Goal: Information Seeking & Learning: Learn about a topic

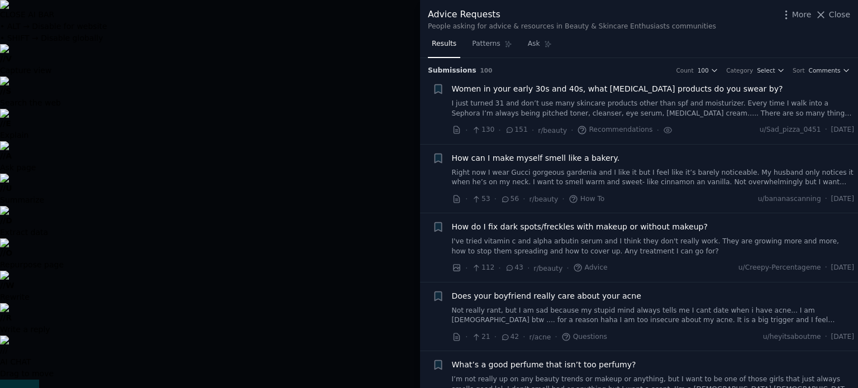
click at [608, 102] on link "I just turned 31 and don’t use many skincare products other than spf and moistu…" at bounding box center [653, 109] width 403 height 20
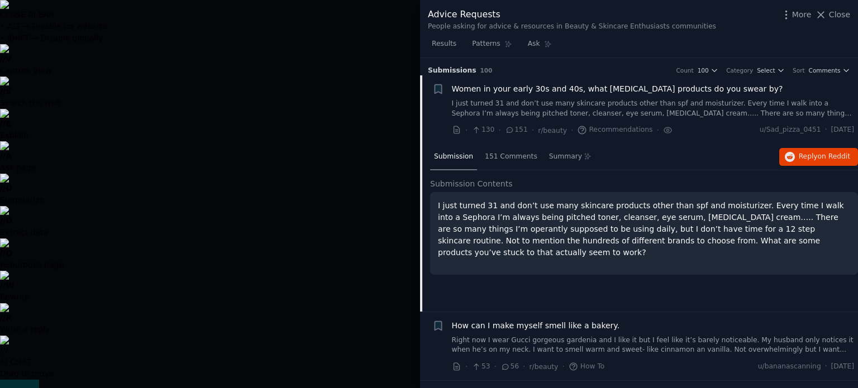
scroll to position [17, 0]
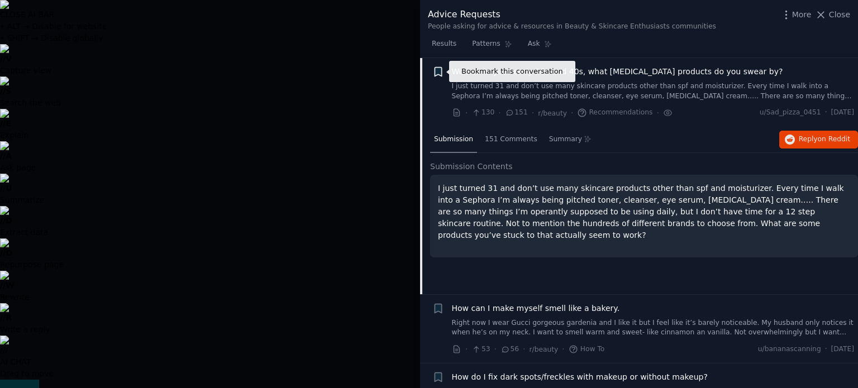
click at [433, 73] on icon "button" at bounding box center [438, 72] width 12 height 12
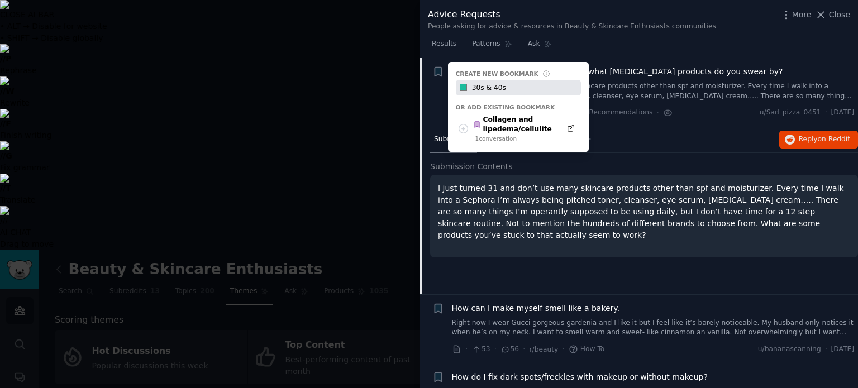
type input "30s & 40s"
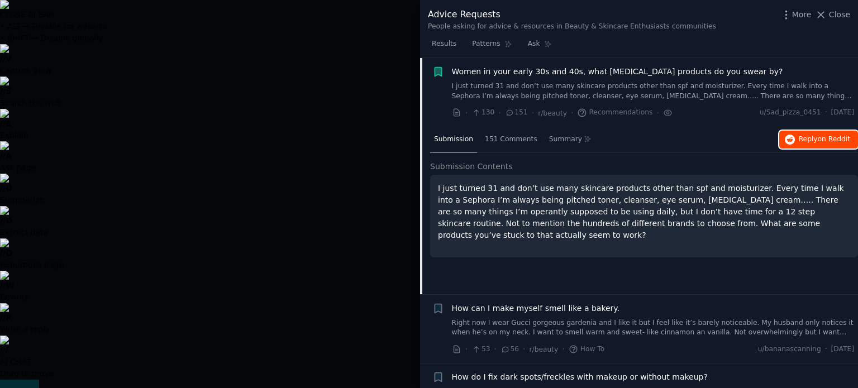
click at [802, 131] on button "Reply on Reddit" at bounding box center [818, 140] width 79 height 18
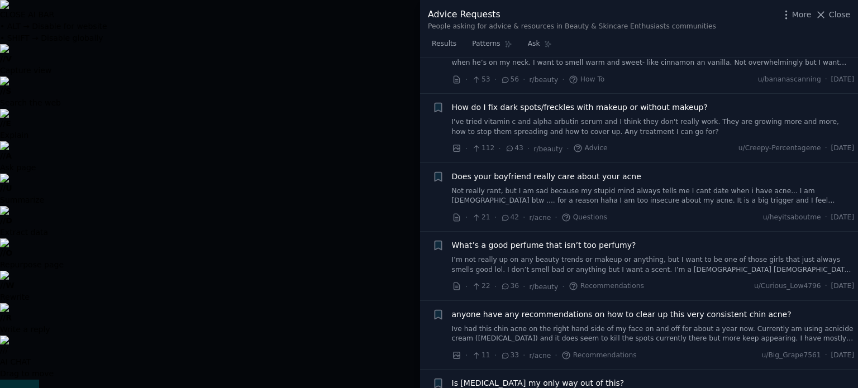
scroll to position [227, 0]
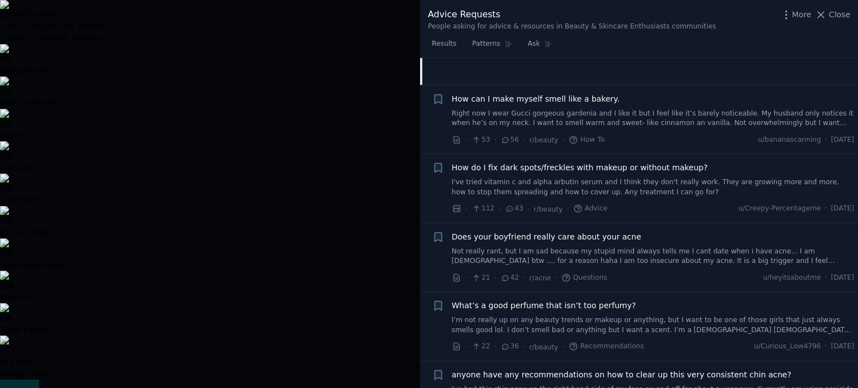
click at [371, 152] on div at bounding box center [429, 194] width 858 height 388
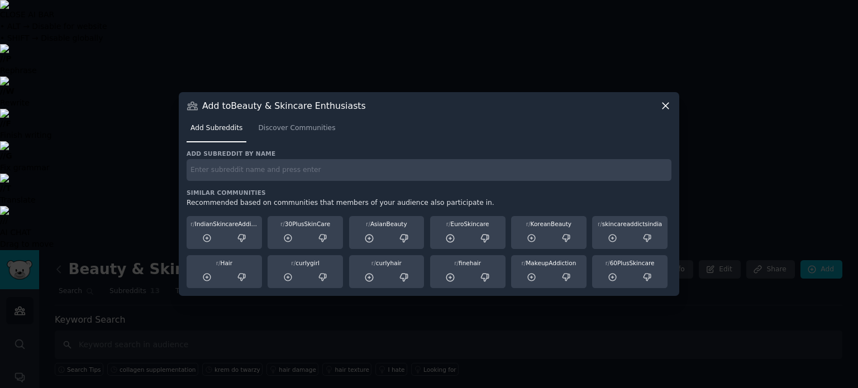
click at [629, 172] on input "text" at bounding box center [429, 170] width 485 height 22
paste input "r/SkincareAddiction"
type input "r/SkincareAddiction"
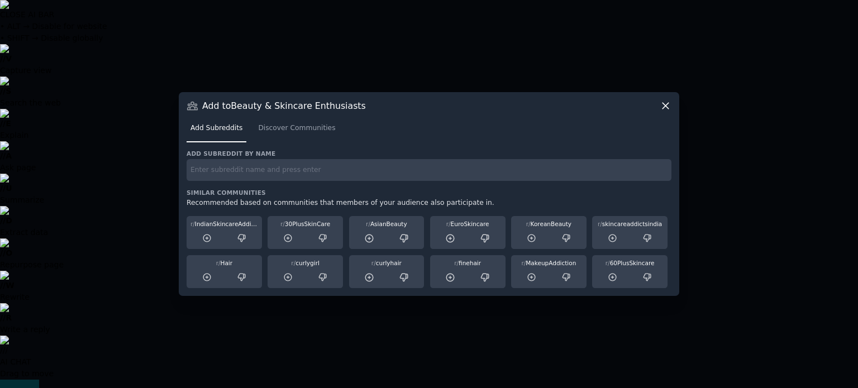
click at [484, 170] on input "text" at bounding box center [429, 170] width 485 height 22
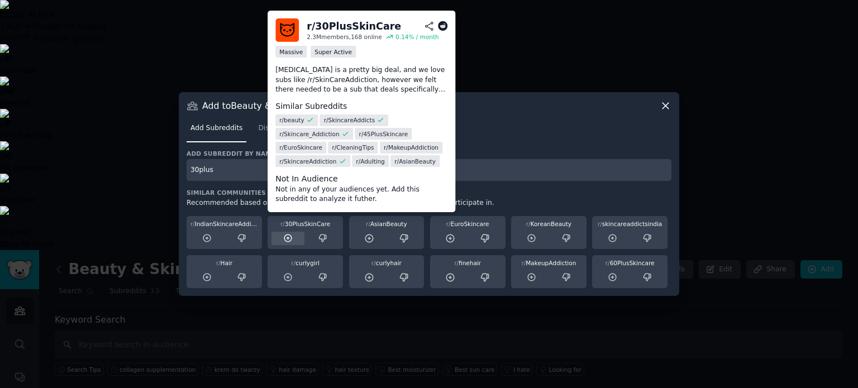
type input "30plus"
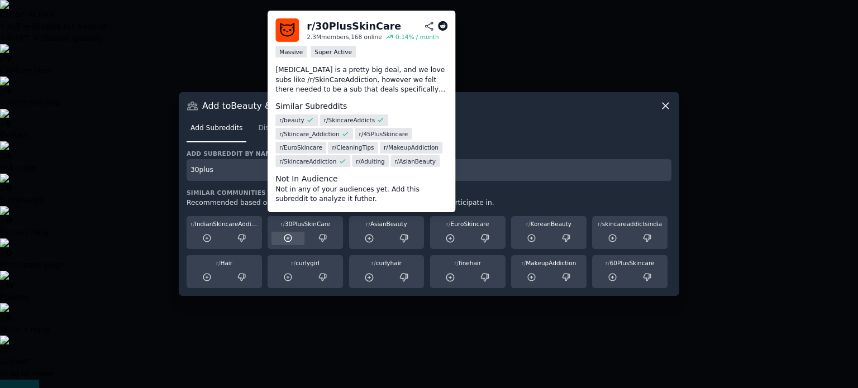
click at [288, 243] on div at bounding box center [288, 239] width 33 height 14
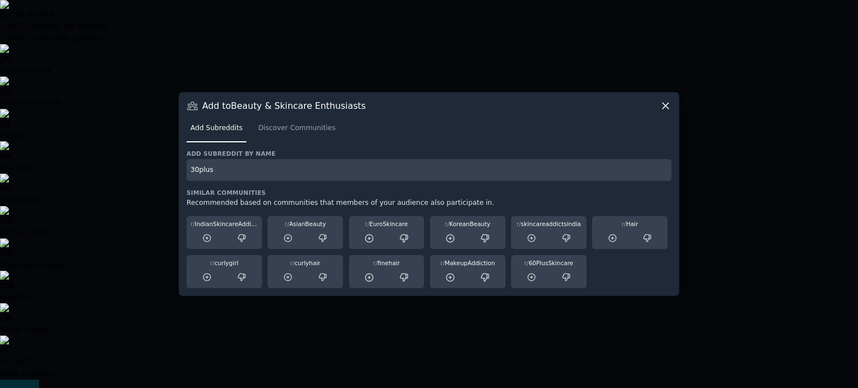
click at [662, 102] on icon at bounding box center [666, 106] width 12 height 12
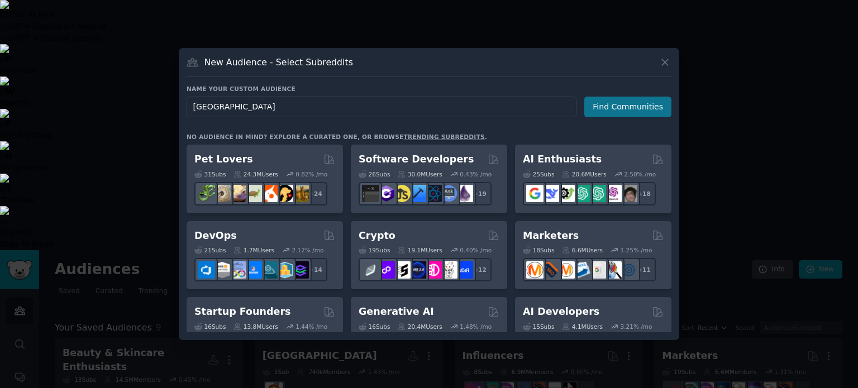
type input "[GEOGRAPHIC_DATA]"
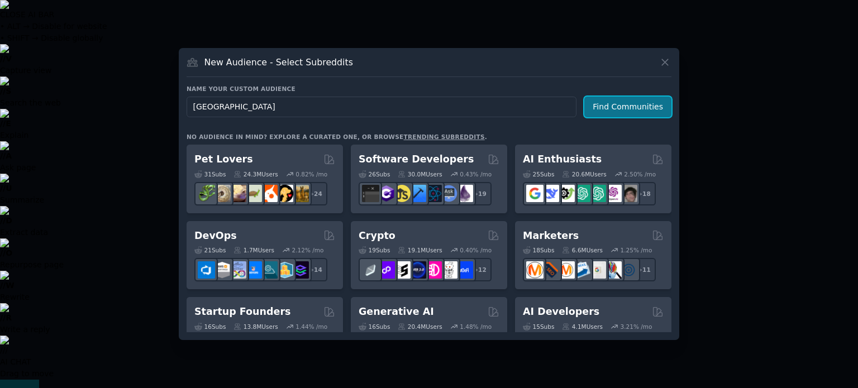
click at [605, 107] on button "Find Communities" at bounding box center [627, 107] width 87 height 21
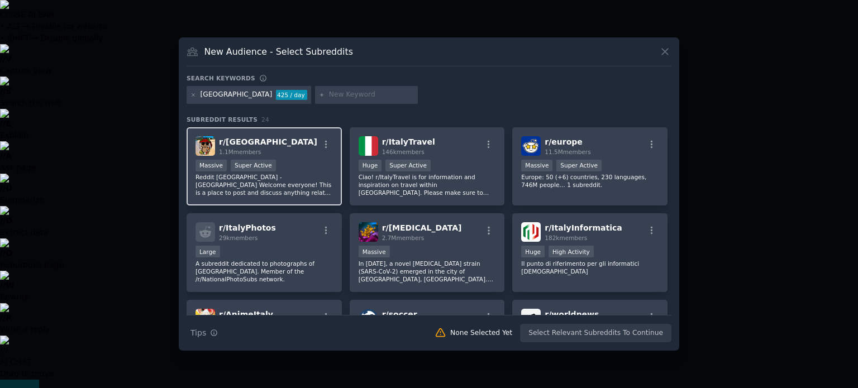
click at [284, 149] on div "r/ italy 1.1M members" at bounding box center [264, 146] width 137 height 20
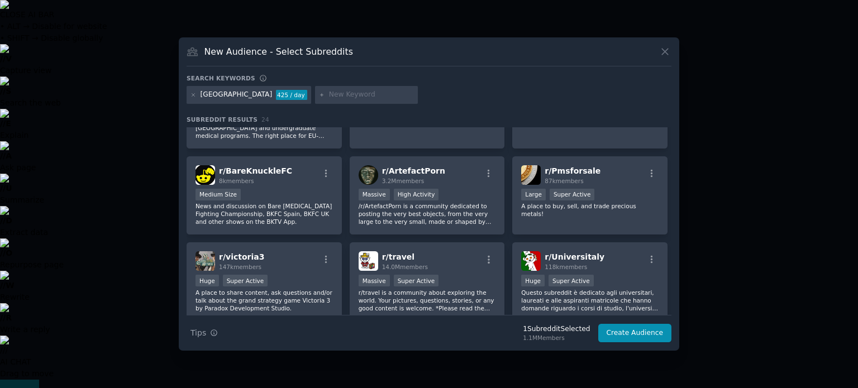
scroll to position [522, 0]
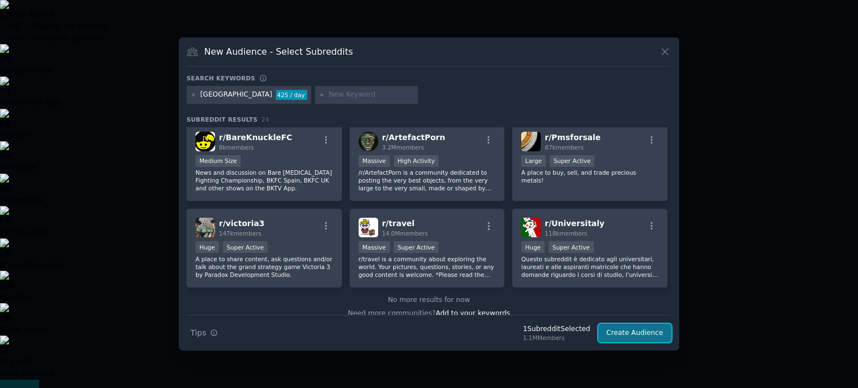
click at [624, 332] on button "Create Audience" at bounding box center [635, 333] width 74 height 19
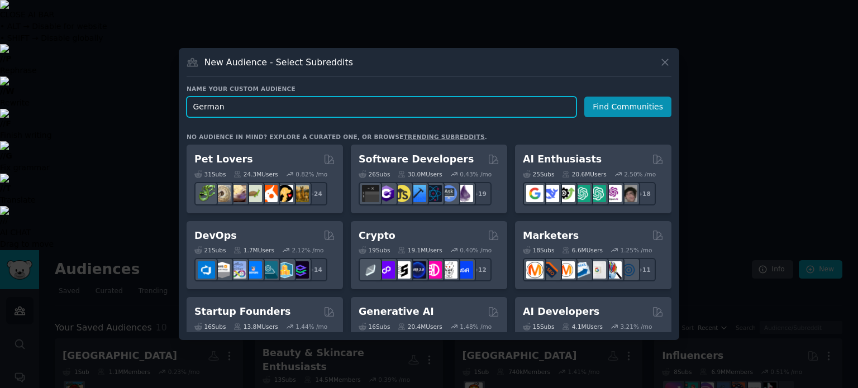
type input "Germany"
click button "Find Communities" at bounding box center [627, 107] width 87 height 21
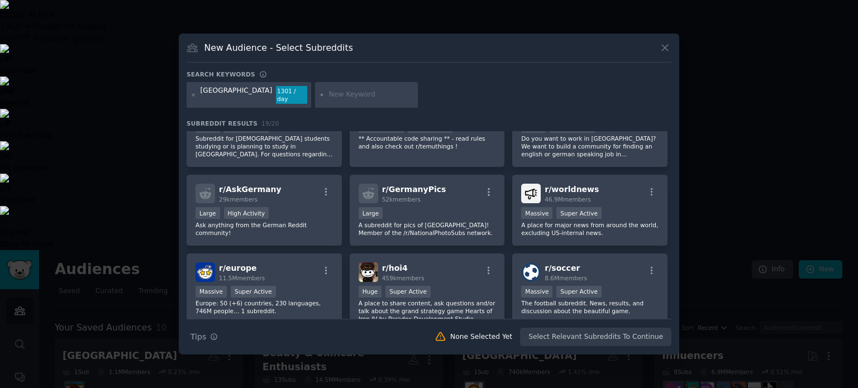
scroll to position [49, 0]
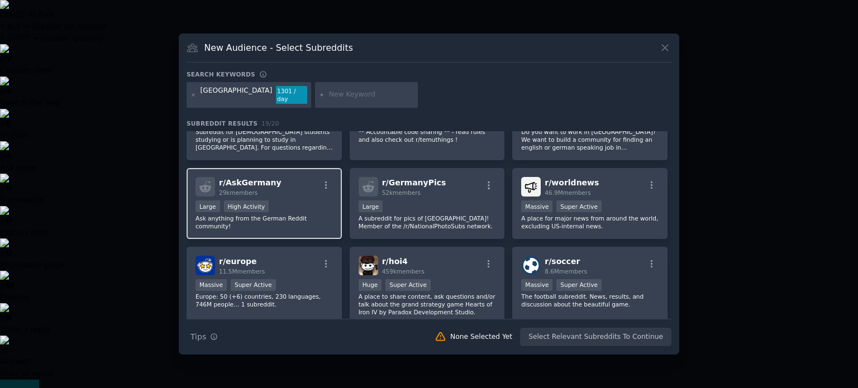
click at [296, 187] on div "r/ AskGermany 29k members" at bounding box center [264, 187] width 137 height 20
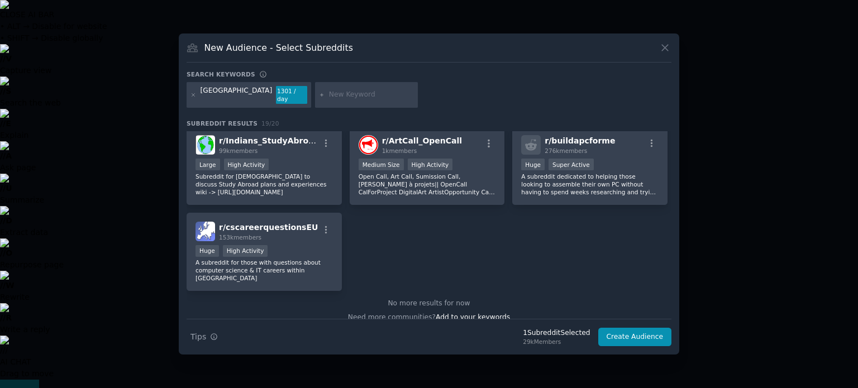
scroll to position [420, 0]
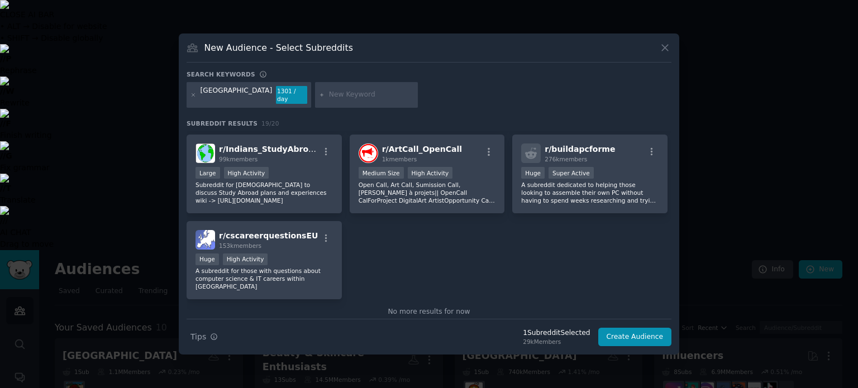
click at [329, 96] on input "text" at bounding box center [371, 95] width 85 height 10
type input "euroskin"
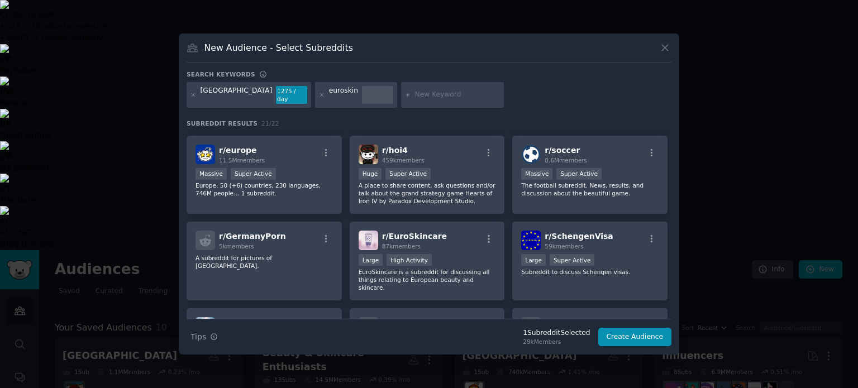
scroll to position [161, 0]
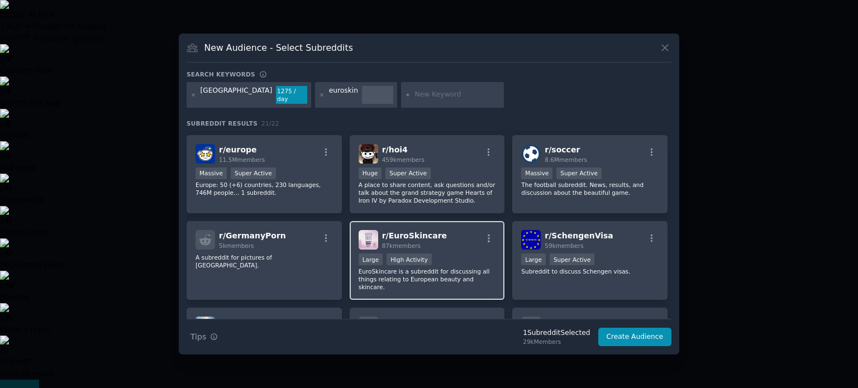
click at [440, 235] on div "r/ EuroSkincare 87k members" at bounding box center [427, 240] width 137 height 20
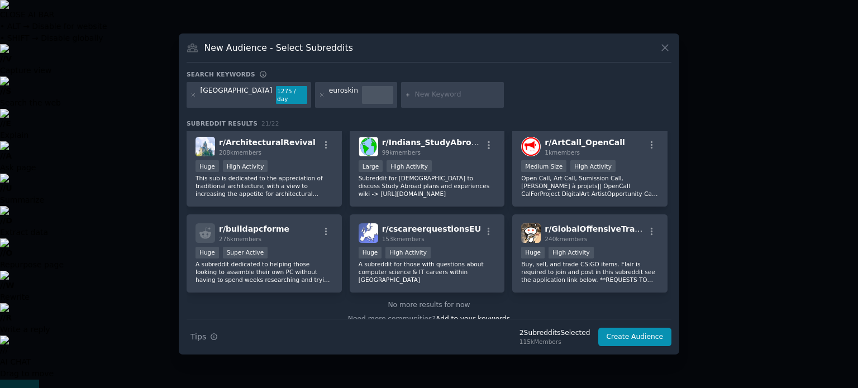
scroll to position [429, 0]
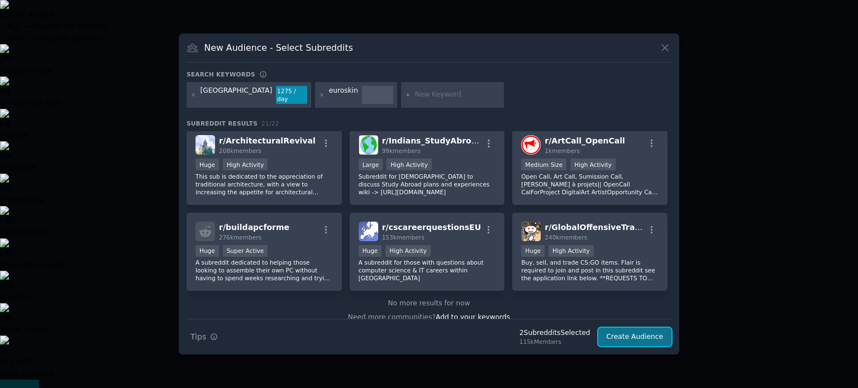
click at [630, 338] on button "Create Audience" at bounding box center [635, 337] width 74 height 19
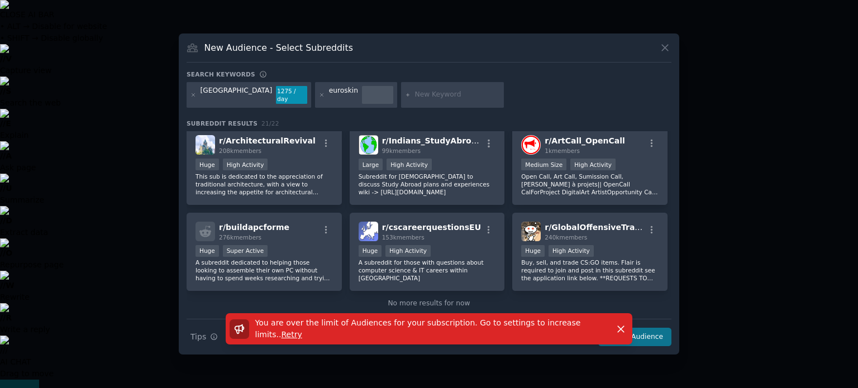
click at [630, 338] on div "You are over the limit of Audiences for your subscription. Go to settings to in…" at bounding box center [429, 328] width 407 height 31
click at [663, 51] on icon at bounding box center [665, 48] width 12 height 12
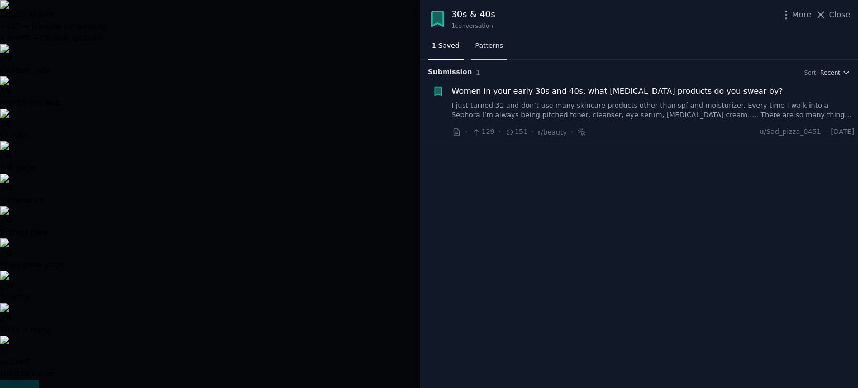
click at [492, 46] on span "Patterns" at bounding box center [489, 46] width 28 height 10
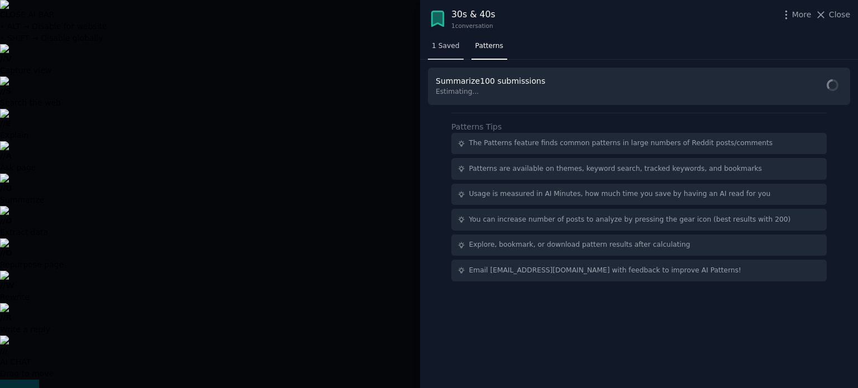
click at [449, 46] on span "1 Saved" at bounding box center [446, 46] width 28 height 10
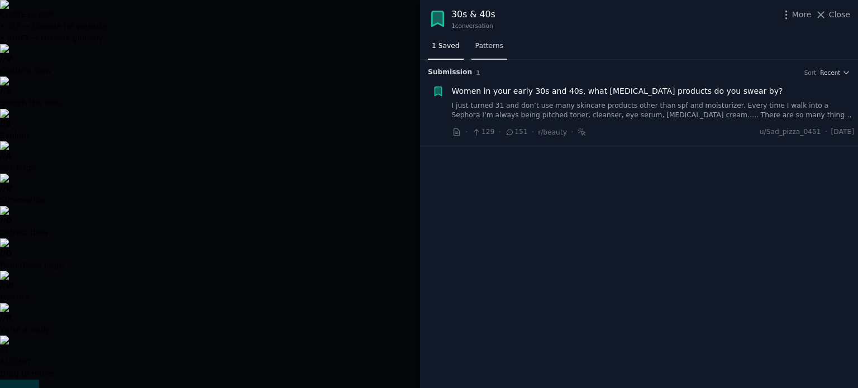
click at [487, 41] on span "Patterns" at bounding box center [489, 46] width 28 height 10
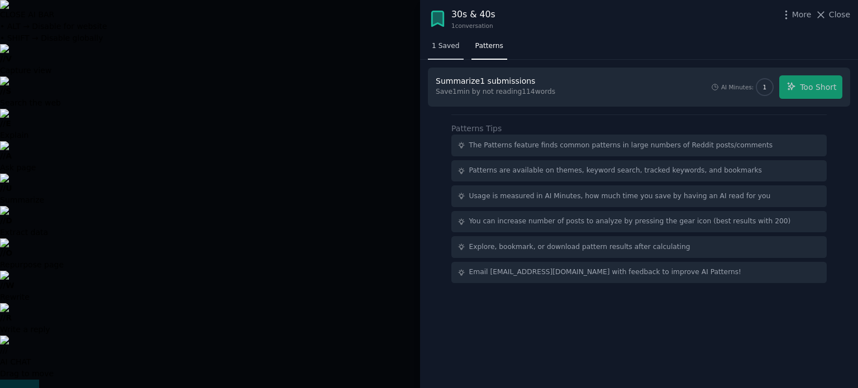
click at [451, 45] on span "1 Saved" at bounding box center [446, 46] width 28 height 10
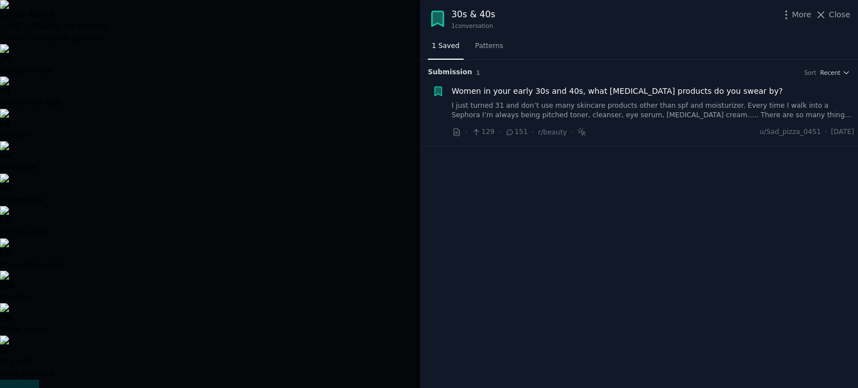
click at [501, 45] on div "1 Saved Patterns" at bounding box center [639, 48] width 438 height 23
click at [489, 47] on span "Patterns" at bounding box center [489, 46] width 28 height 10
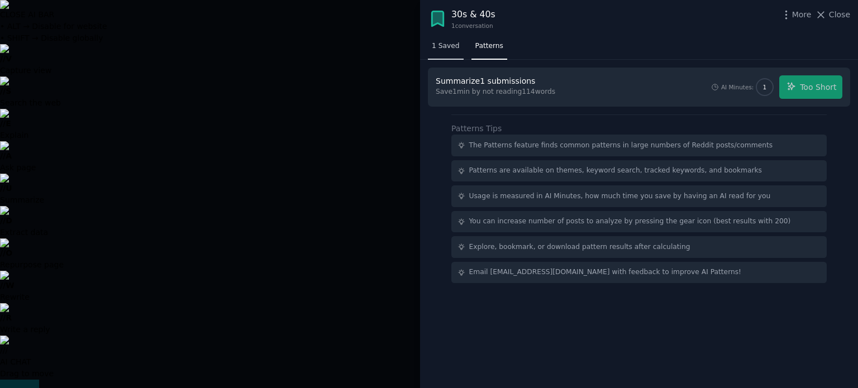
click at [444, 48] on span "1 Saved" at bounding box center [446, 46] width 28 height 10
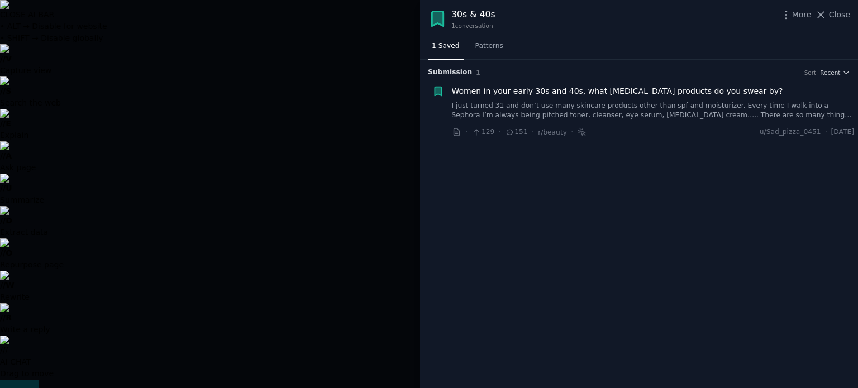
click at [338, 44] on div at bounding box center [429, 194] width 858 height 388
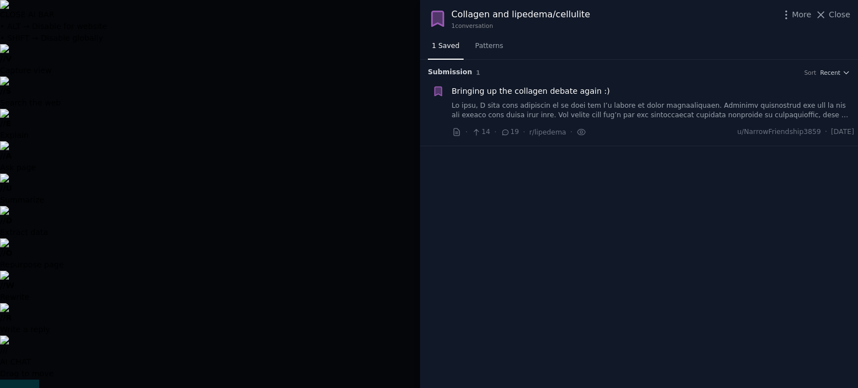
click at [330, 23] on div at bounding box center [429, 194] width 858 height 388
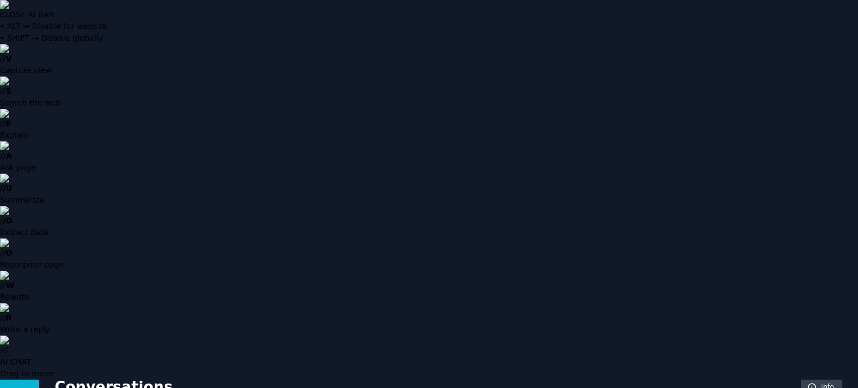
scroll to position [16, 0]
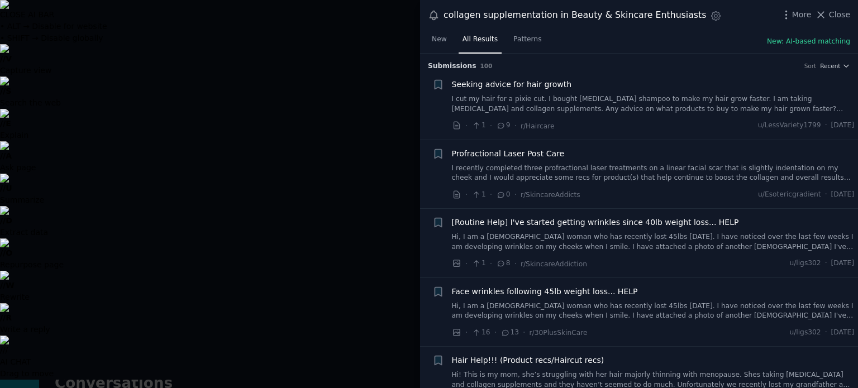
click at [313, 260] on div at bounding box center [429, 194] width 858 height 388
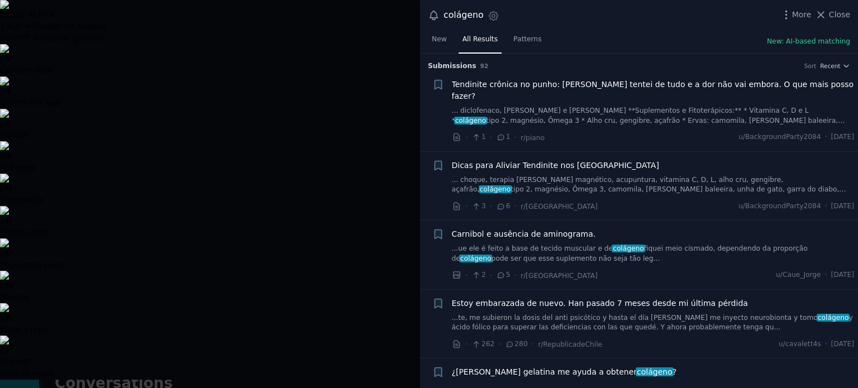
click at [596, 92] on div "Tendinite crônica no punho: já tentei de tudo e a dor não vai embora. O que mai…" at bounding box center [653, 102] width 403 height 47
click at [592, 106] on link "... diclofenaco, [PERSON_NAME] e [PERSON_NAME] **Suplementos e Fitoterápicos:**…" at bounding box center [653, 116] width 403 height 20
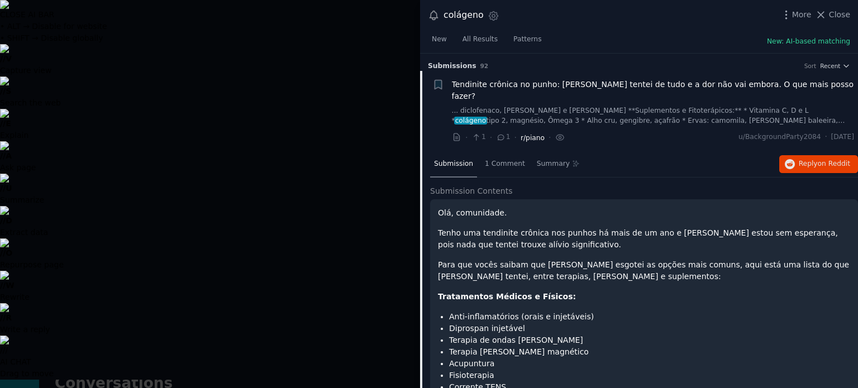
click at [532, 134] on span "r/piano" at bounding box center [533, 138] width 24 height 8
click at [245, 122] on div at bounding box center [429, 194] width 858 height 388
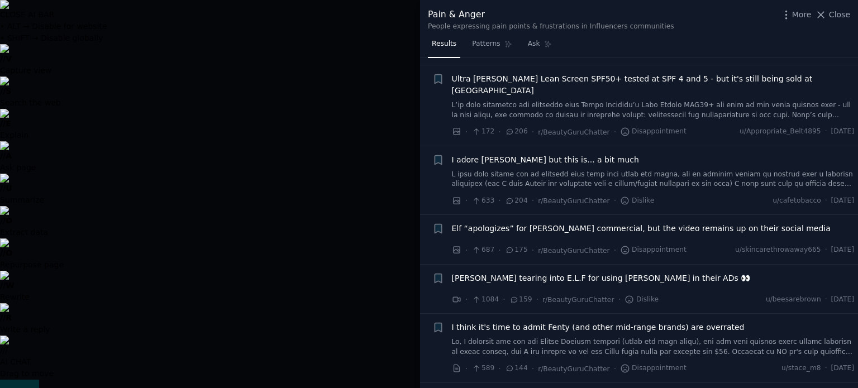
scroll to position [168, 0]
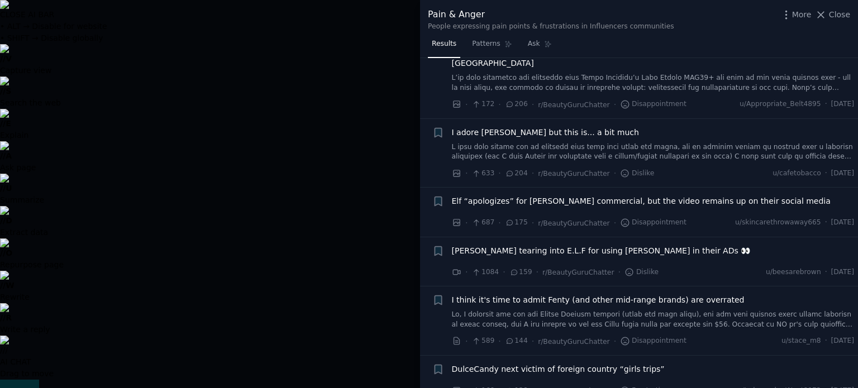
click at [391, 41] on div at bounding box center [429, 194] width 858 height 388
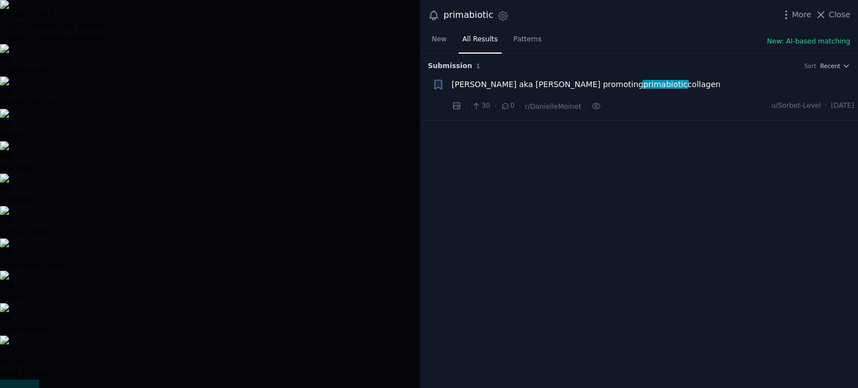
click at [724, 84] on div "Danielle Moinet aka Summer Rae promoting primabiotic collagen" at bounding box center [653, 85] width 403 height 12
click at [677, 83] on span "Danielle Moinet aka Summer Rae promoting primabiotic collagen" at bounding box center [586, 85] width 269 height 12
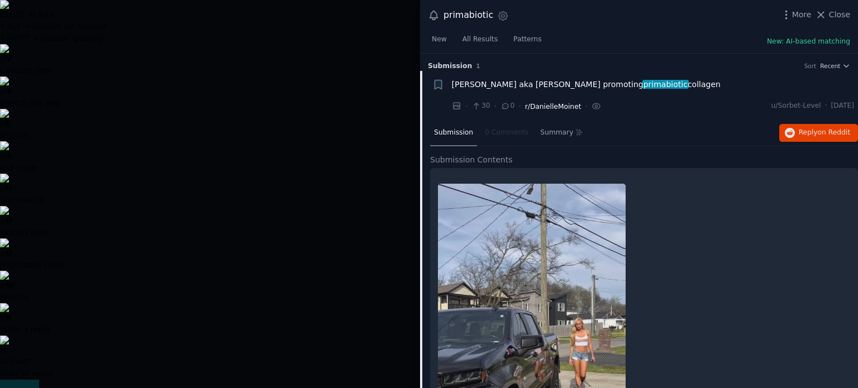
click at [550, 107] on span "r/DanielleMoinet" at bounding box center [553, 107] width 56 height 8
click at [306, 40] on div at bounding box center [429, 194] width 858 height 388
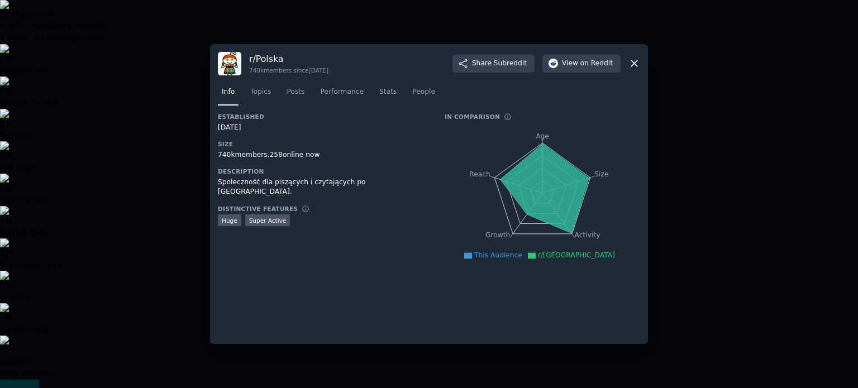
click at [177, 189] on div at bounding box center [429, 194] width 858 height 388
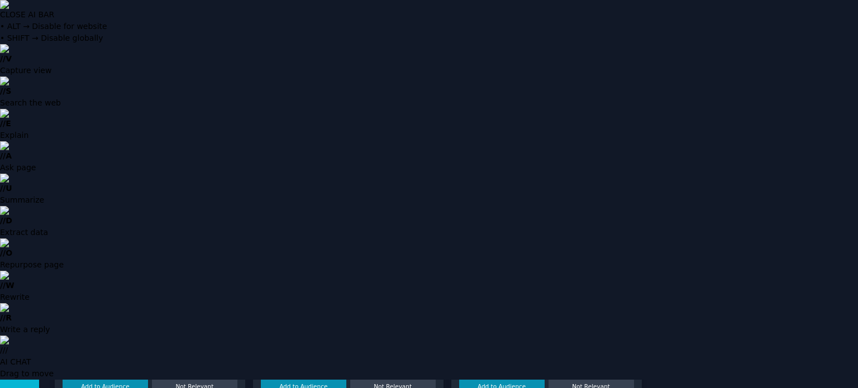
scroll to position [806, 0]
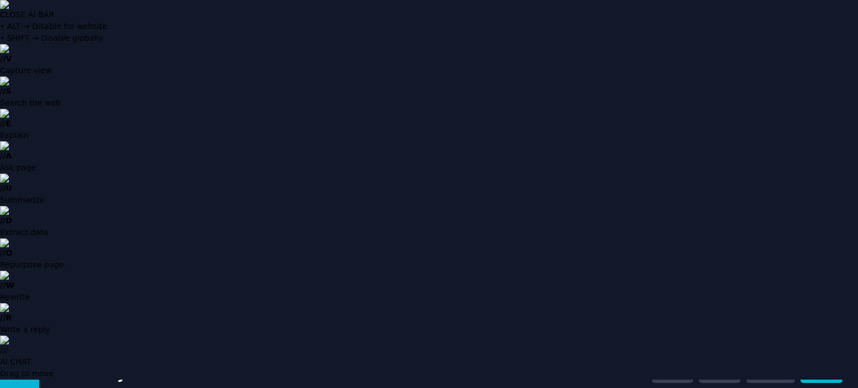
scroll to position [0, 0]
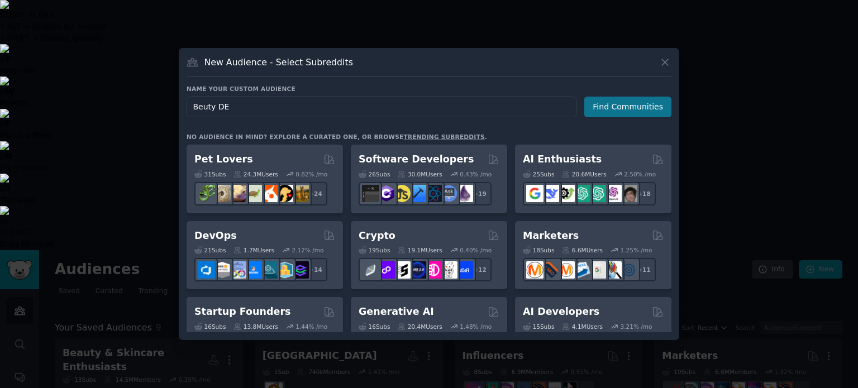
type input "Beuty DE"
click at [662, 110] on button "Find Communities" at bounding box center [627, 107] width 87 height 21
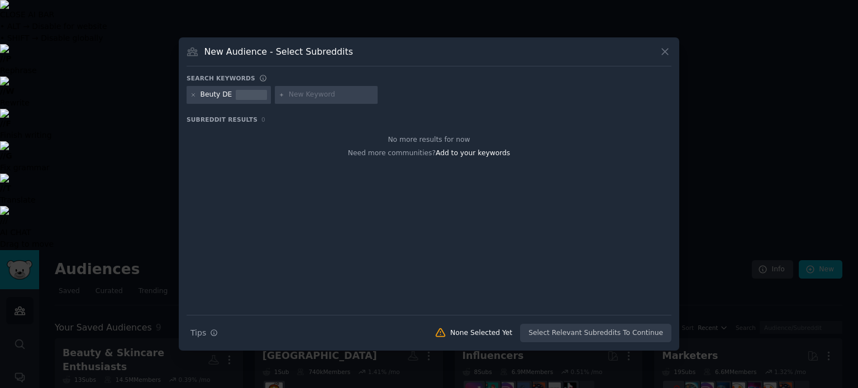
click at [222, 96] on div "Beuty DE" at bounding box center [217, 95] width 32 height 10
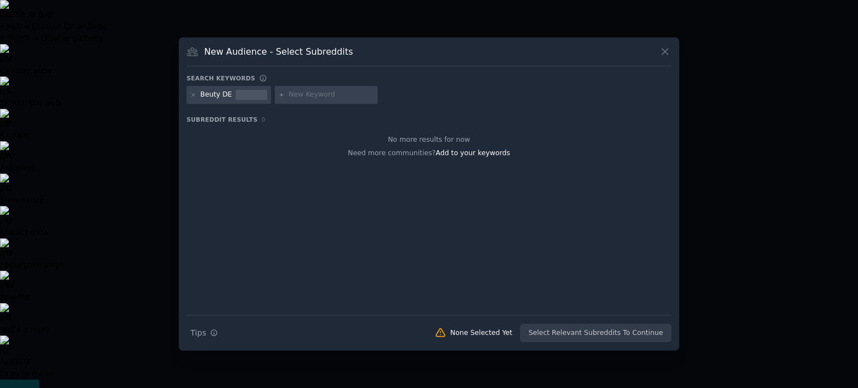
click at [304, 99] on input "text" at bounding box center [331, 95] width 85 height 10
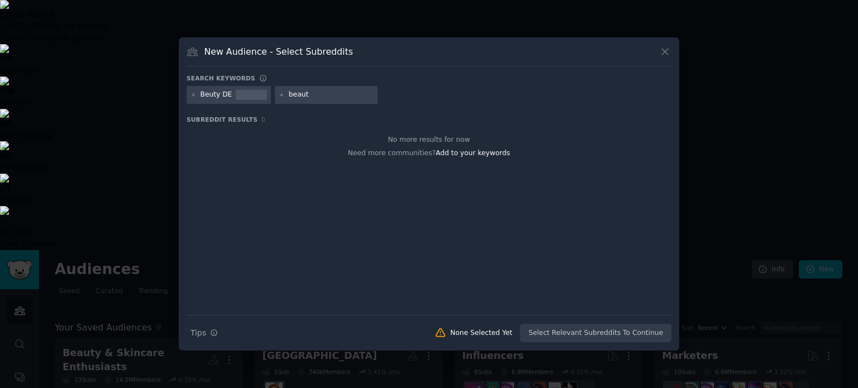
type input "beauty"
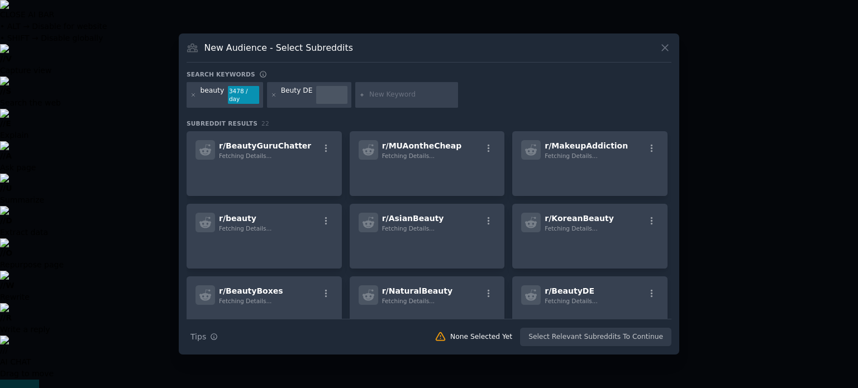
click at [194, 92] on icon at bounding box center [194, 95] width 6 height 6
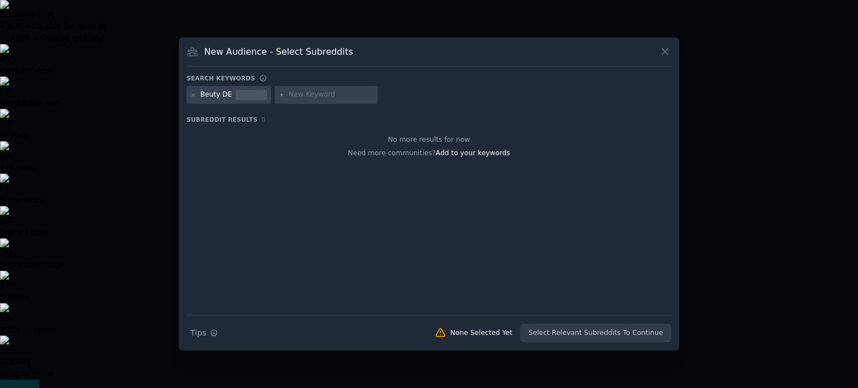
click at [199, 96] on div "Beuty DE" at bounding box center [229, 95] width 84 height 18
click at [194, 93] on icon at bounding box center [194, 95] width 6 height 6
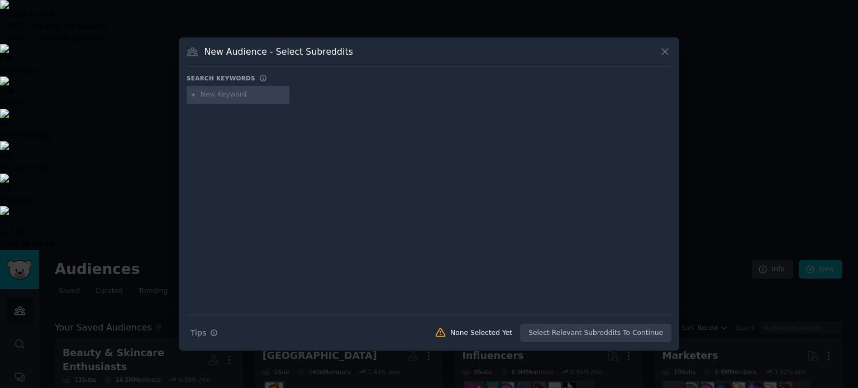
click at [226, 93] on input "text" at bounding box center [243, 95] width 85 height 10
type input "beauty"
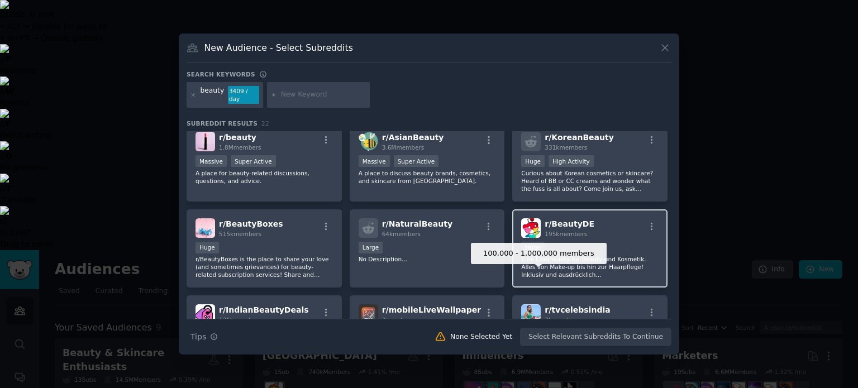
scroll to position [168, 0]
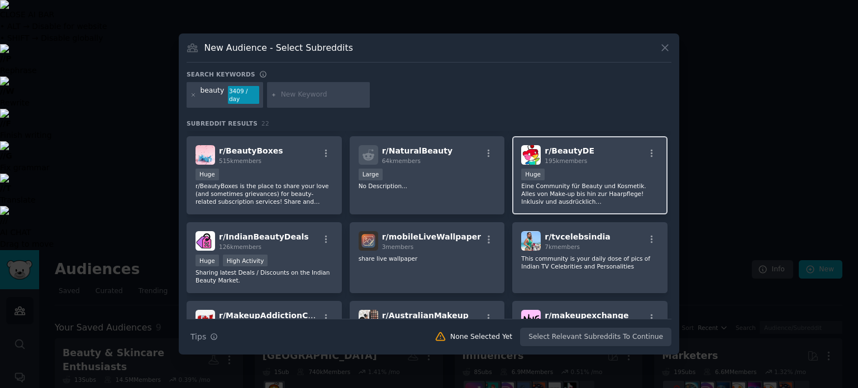
click at [607, 169] on div "100,000 - 1,000,000 members Huge" at bounding box center [589, 176] width 137 height 14
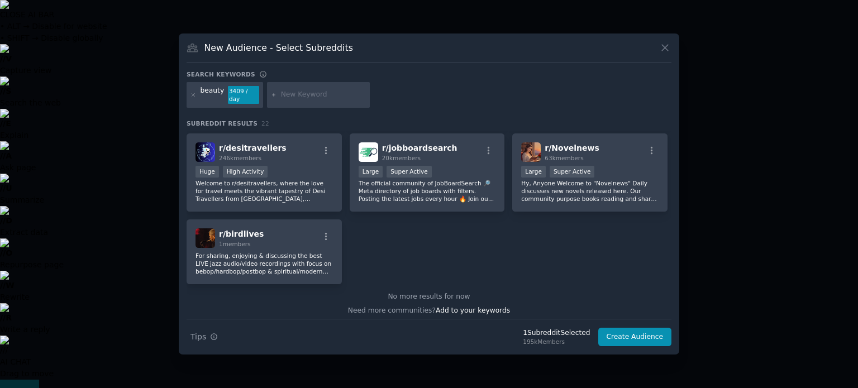
scroll to position [508, 0]
click at [306, 93] on input "text" at bounding box center [323, 95] width 85 height 10
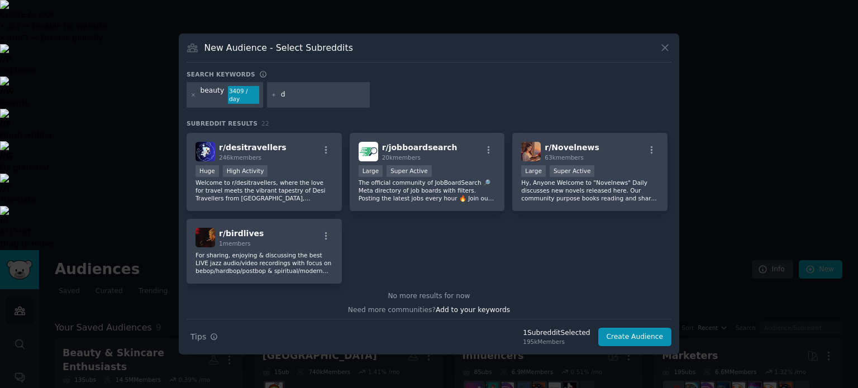
type input "de"
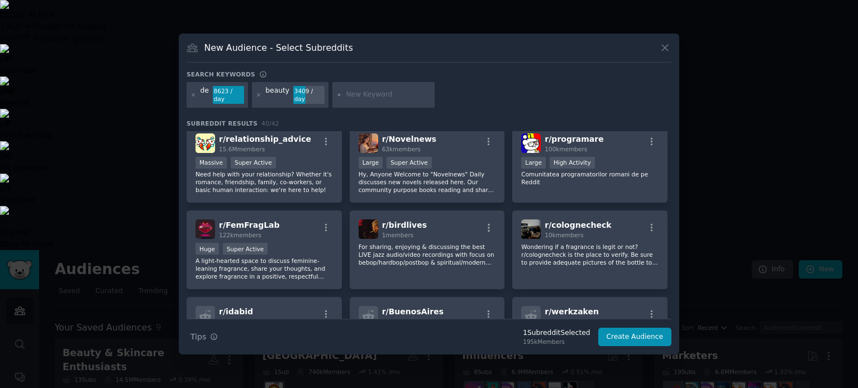
scroll to position [877, 0]
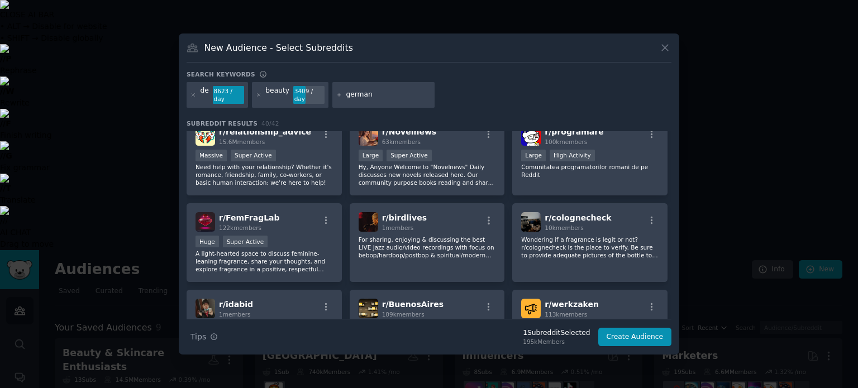
type input "germany"
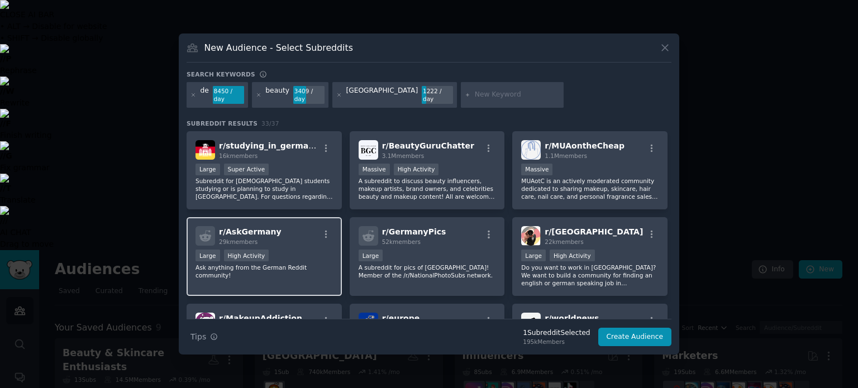
click at [286, 250] on div "Large High Activity" at bounding box center [264, 257] width 137 height 14
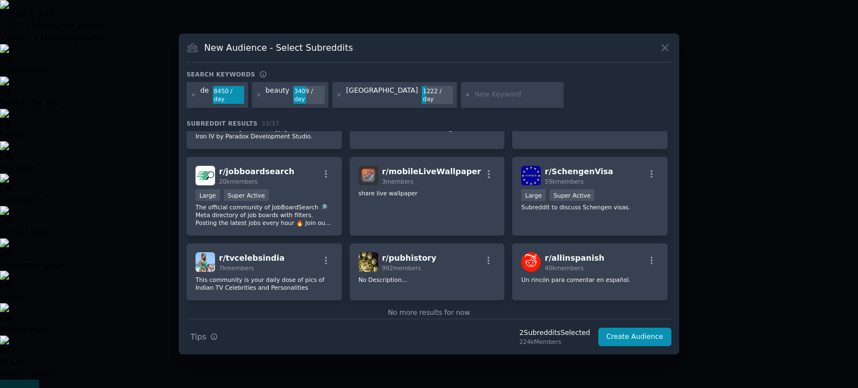
scroll to position [758, 0]
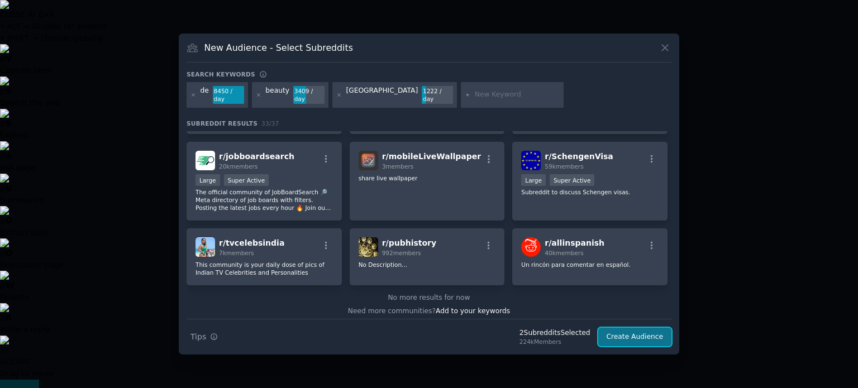
click at [621, 337] on button "Create Audience" at bounding box center [635, 337] width 74 height 19
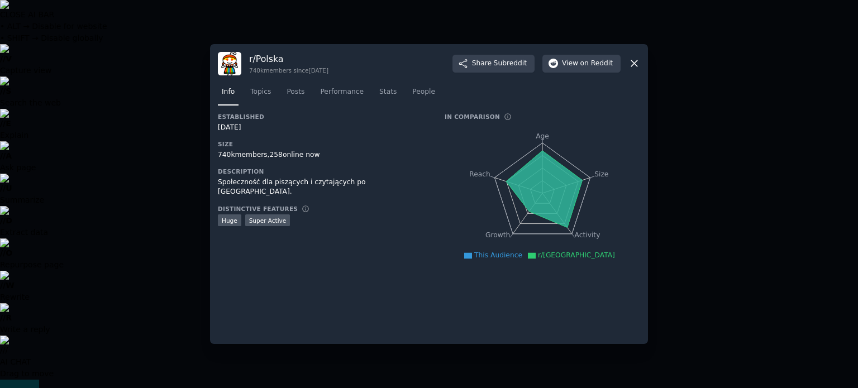
click at [434, 30] on div at bounding box center [429, 194] width 858 height 388
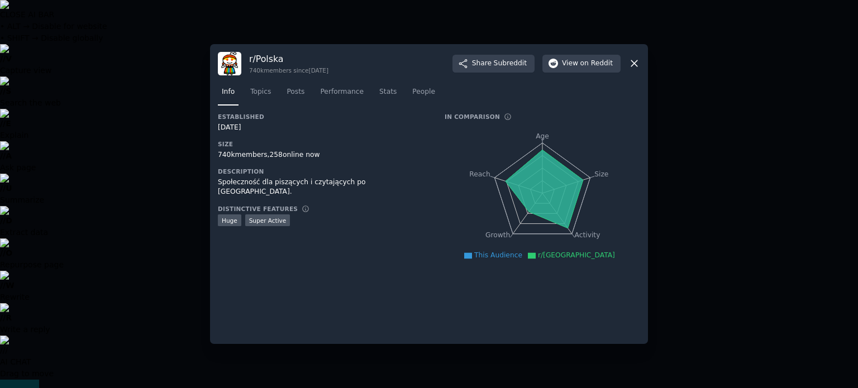
click at [476, 26] on div at bounding box center [429, 194] width 858 height 388
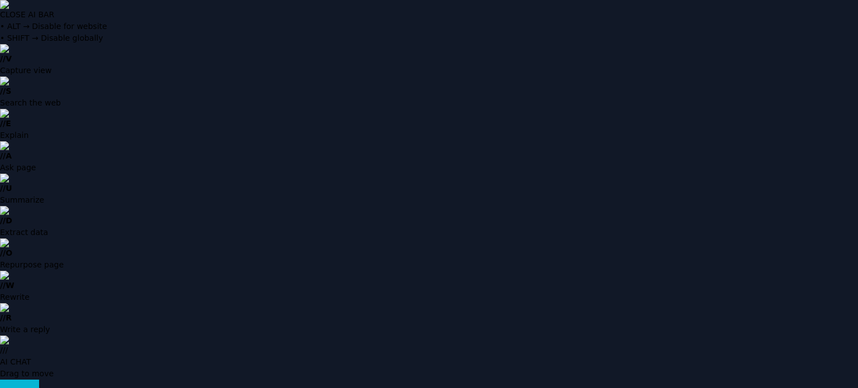
type input "kolagen"
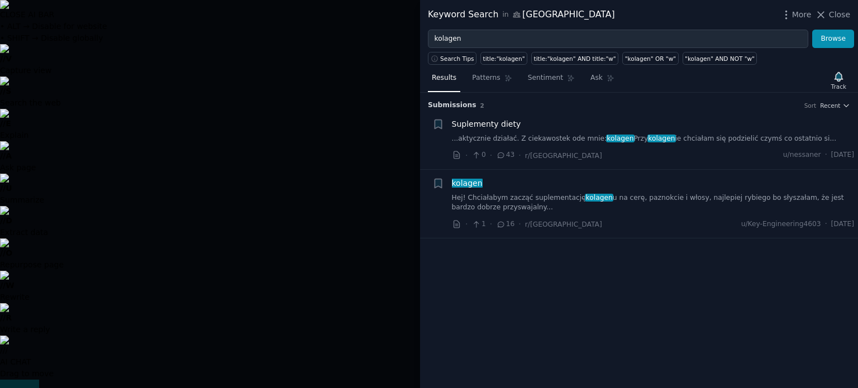
click at [668, 202] on link "Hej! Chciałabym zacząć suplementację kolagen u na cerę, paznokcie i włosy, najl…" at bounding box center [653, 203] width 403 height 20
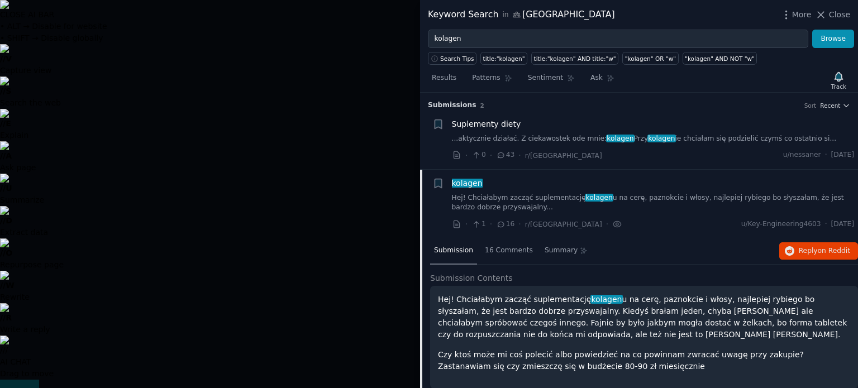
scroll to position [17, 0]
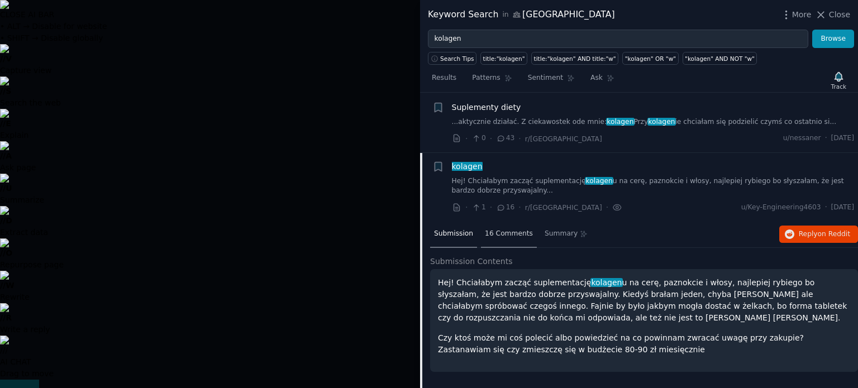
click at [516, 236] on span "16 Comments" at bounding box center [509, 234] width 48 height 10
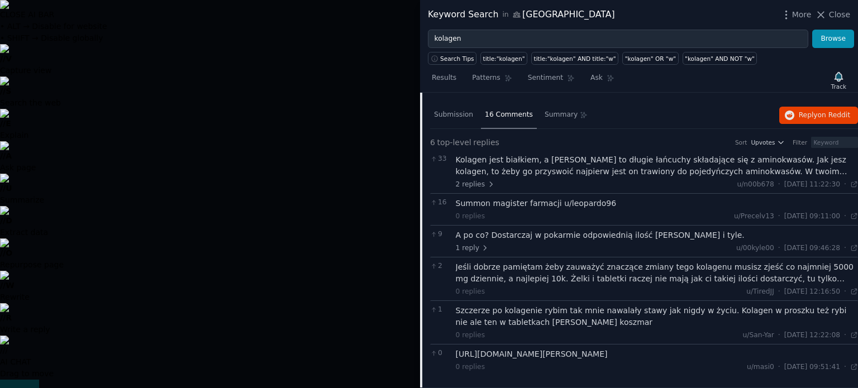
scroll to position [0, 0]
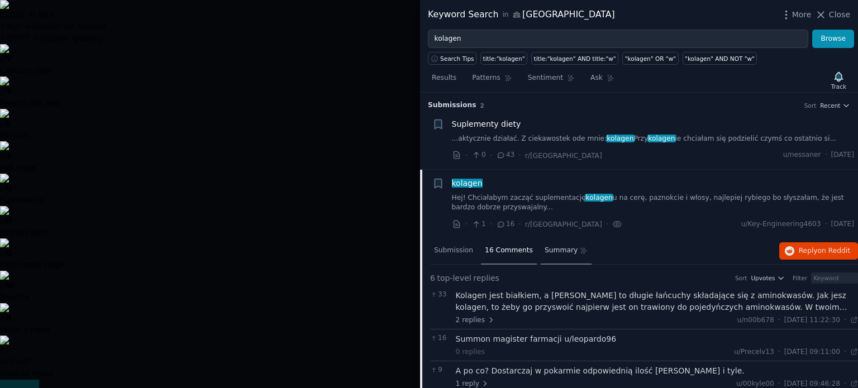
click at [580, 248] on icon at bounding box center [583, 251] width 6 height 6
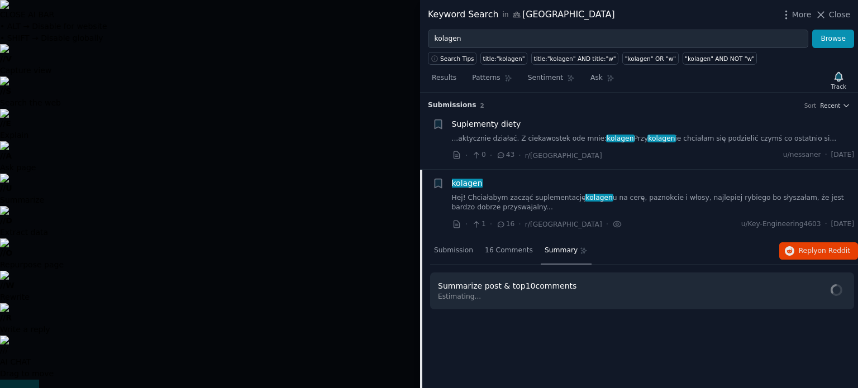
scroll to position [17, 0]
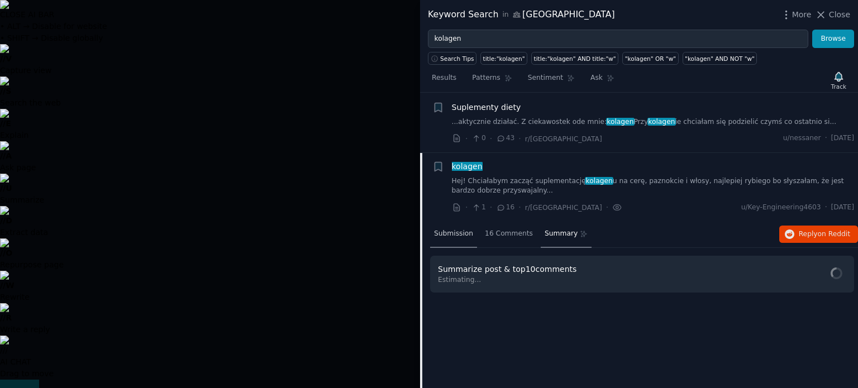
click at [469, 234] on span "Submission" at bounding box center [453, 234] width 39 height 10
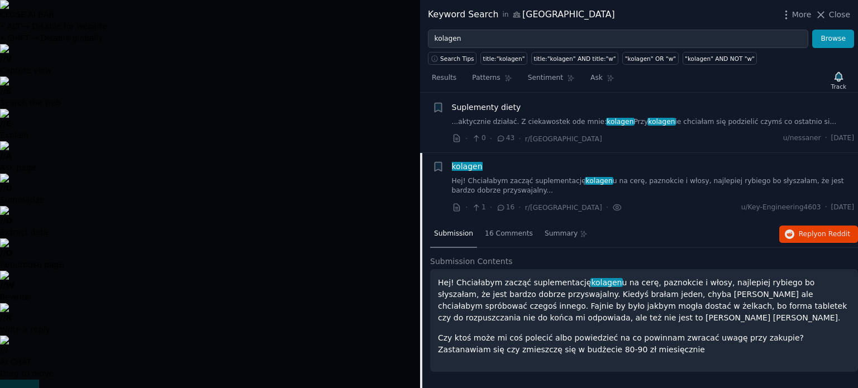
click at [312, 131] on div at bounding box center [429, 194] width 858 height 388
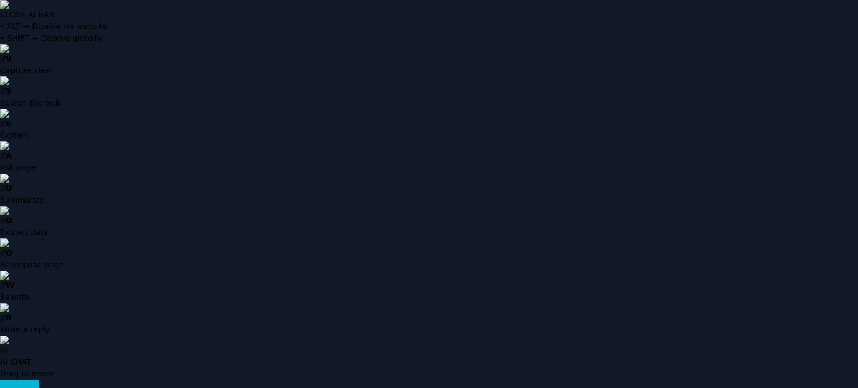
radio input "false"
radio input "true"
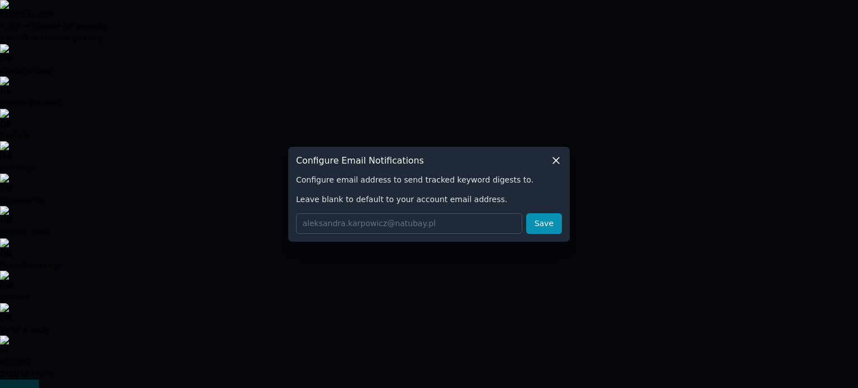
click at [558, 162] on icon at bounding box center [556, 161] width 6 height 6
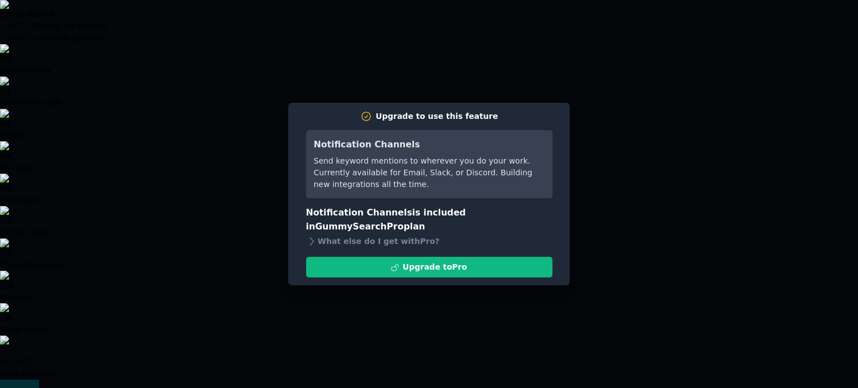
click at [589, 121] on div at bounding box center [429, 194] width 858 height 388
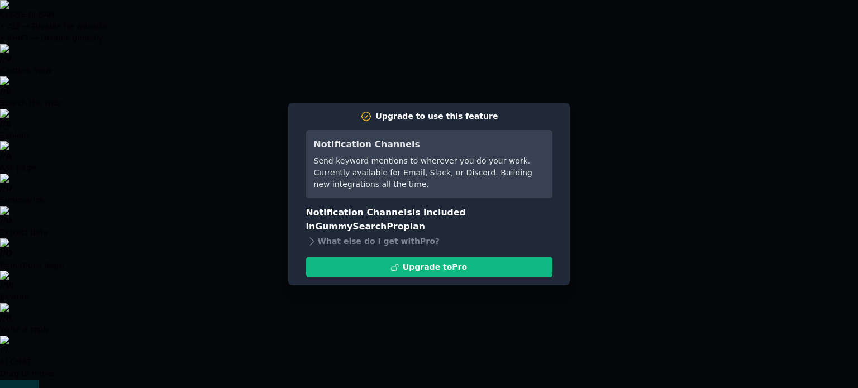
click at [434, 100] on div at bounding box center [429, 194] width 858 height 388
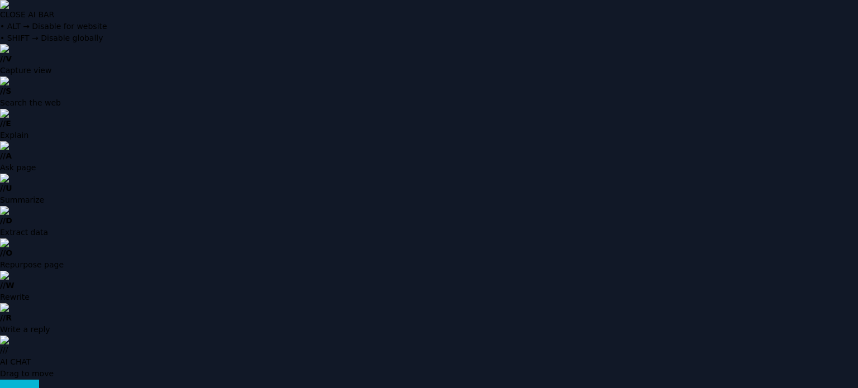
radio input "false"
radio input "true"
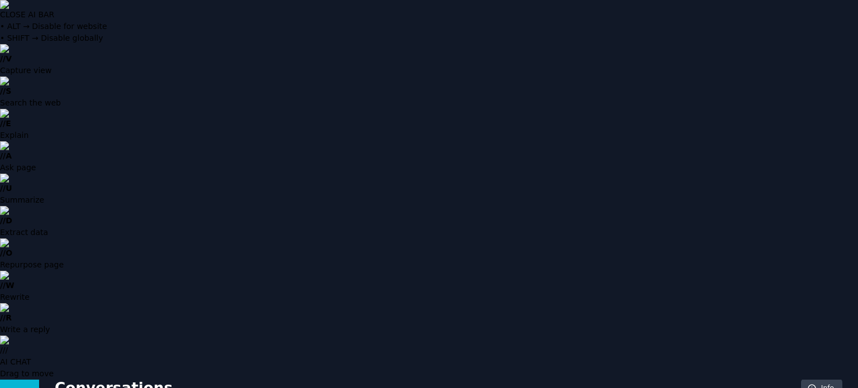
scroll to position [16, 0]
drag, startPoint x: 348, startPoint y: 272, endPoint x: 630, endPoint y: 267, distance: 282.2
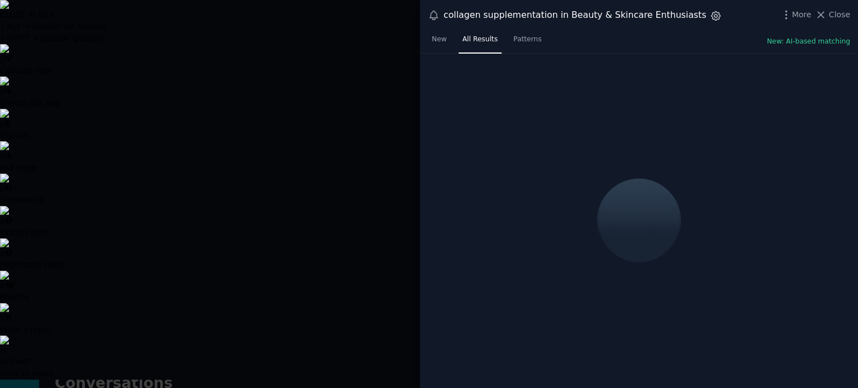
click at [710, 17] on icon "button" at bounding box center [716, 16] width 12 height 12
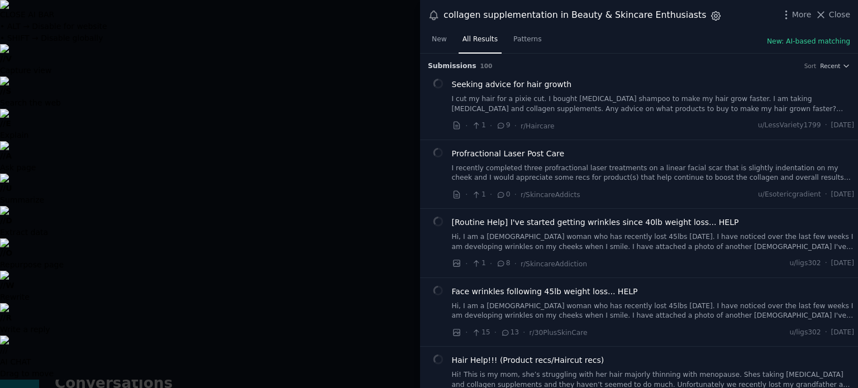
scroll to position [0, 60]
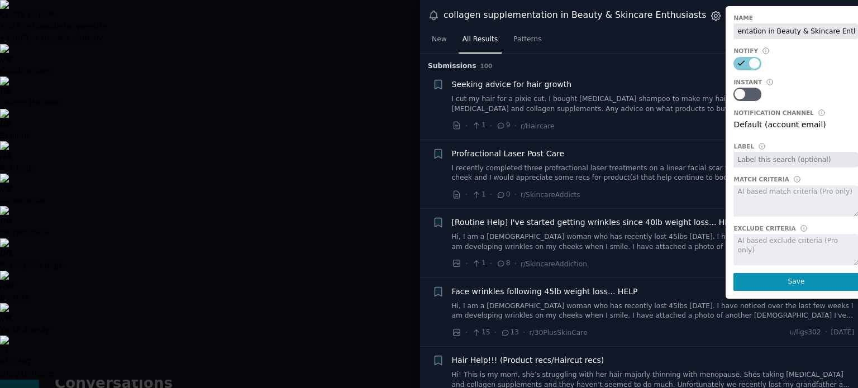
click at [710, 17] on icon "button" at bounding box center [716, 16] width 12 height 12
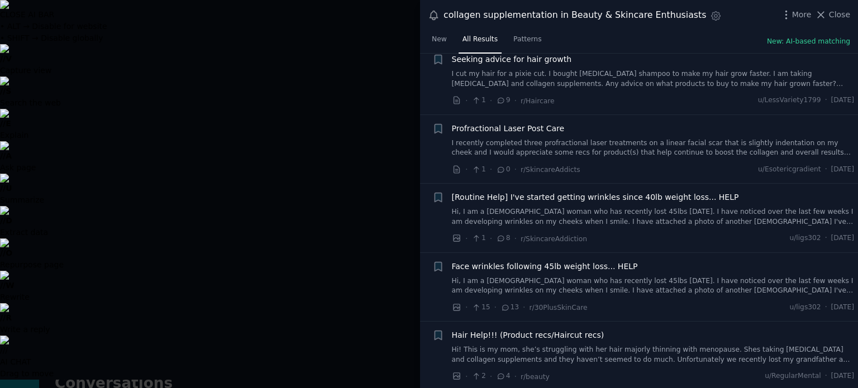
scroll to position [0, 0]
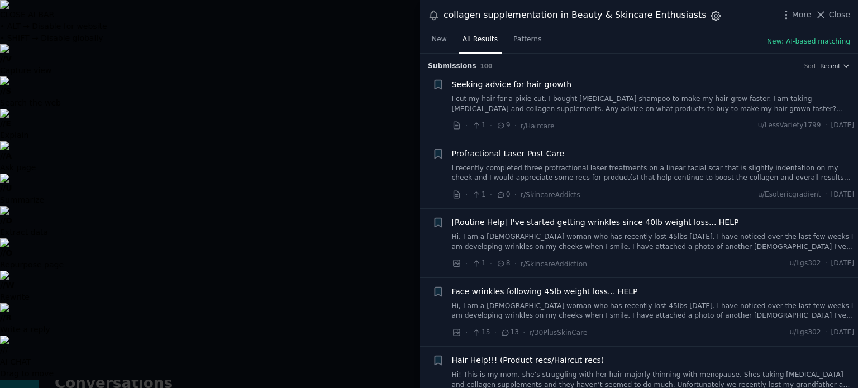
click at [710, 20] on icon "button" at bounding box center [716, 16] width 12 height 12
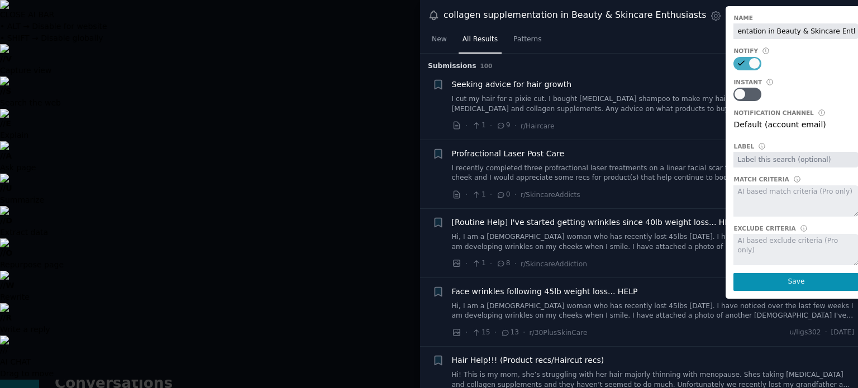
click at [734, 63] on div at bounding box center [748, 63] width 28 height 13
checkbox input "true"
click at [648, 58] on div "Submission s 100 Sort Recent" at bounding box center [639, 63] width 422 height 18
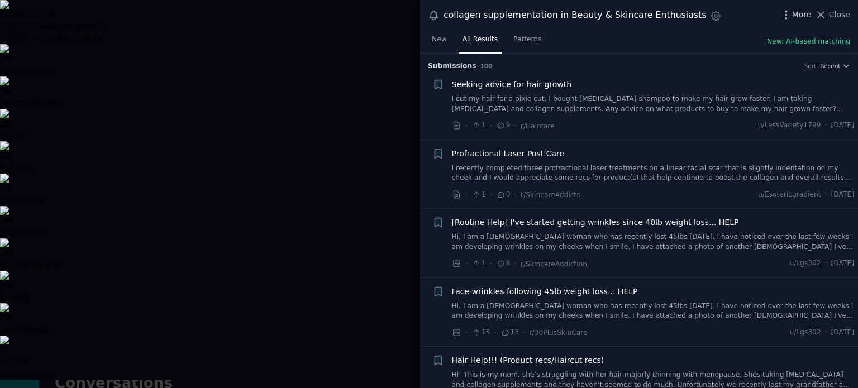
click at [812, 14] on span "More" at bounding box center [802, 15] width 20 height 12
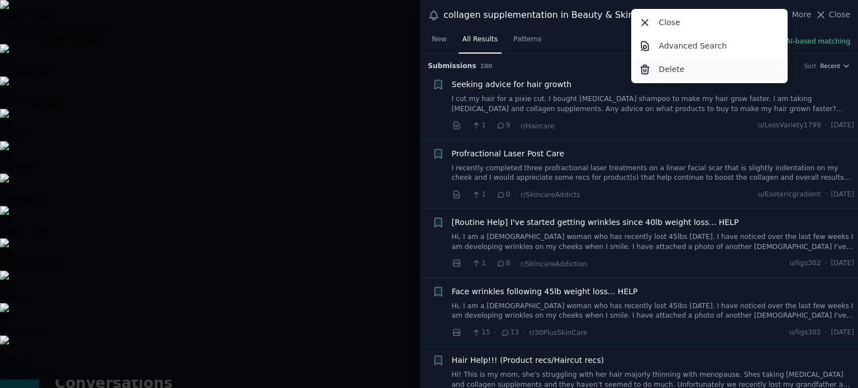
click at [672, 66] on p "Delete" at bounding box center [672, 70] width 26 height 12
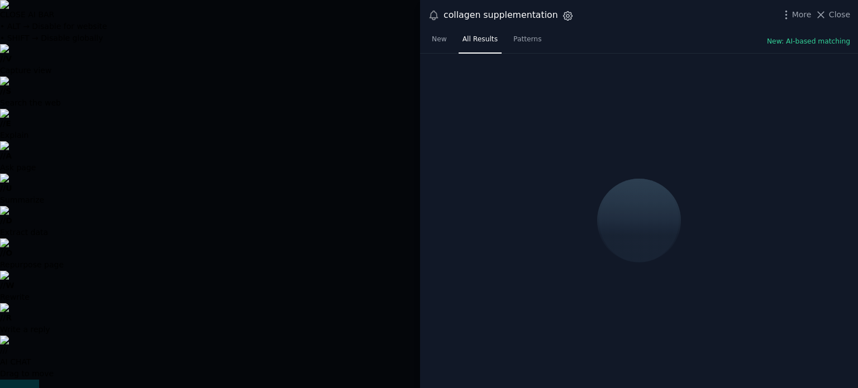
click at [562, 17] on icon "button" at bounding box center [568, 16] width 12 height 12
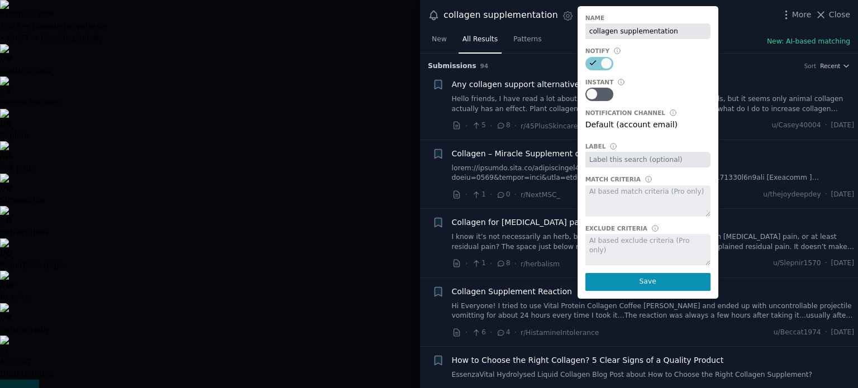
click at [555, 44] on div "New All Results Patterns New: AI-based matching" at bounding box center [639, 42] width 438 height 23
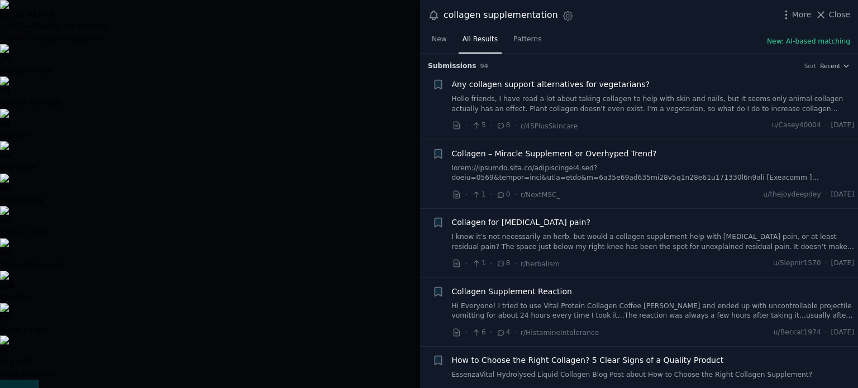
click at [344, 69] on div at bounding box center [429, 194] width 858 height 388
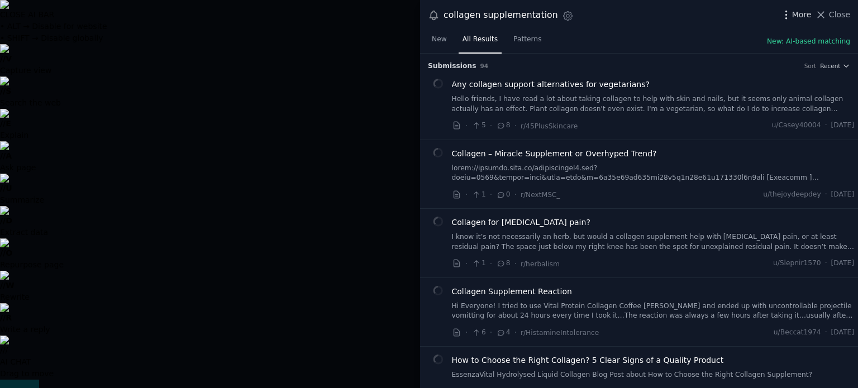
click at [800, 16] on span "More" at bounding box center [802, 15] width 20 height 12
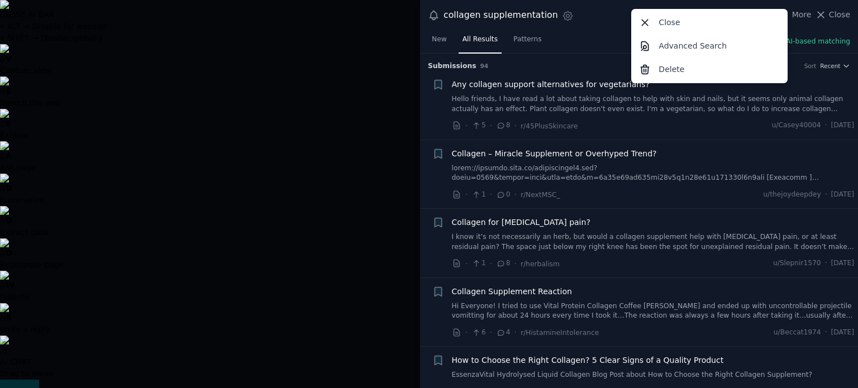
click at [672, 73] on p "Delete" at bounding box center [672, 70] width 26 height 12
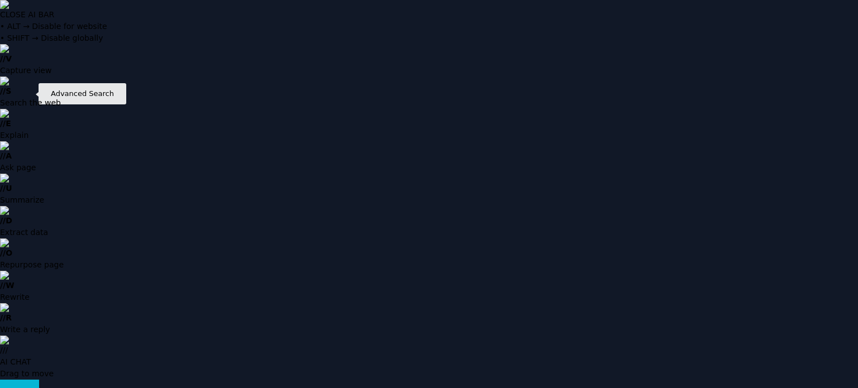
type input "supplements"
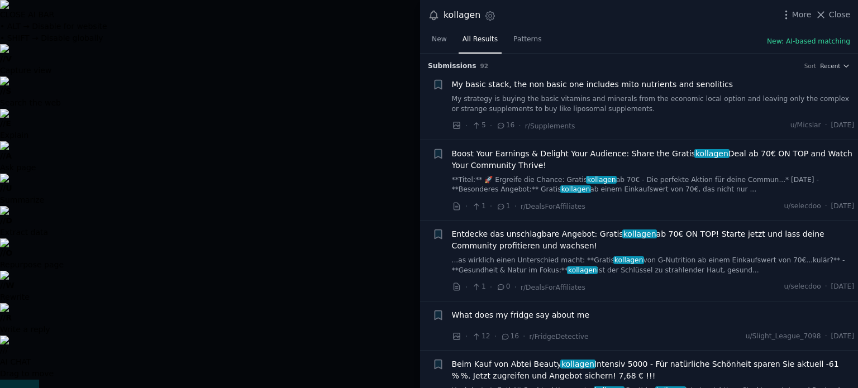
click at [534, 162] on span "Boost Your Earnings & Delight Your Audience: Share the Gratis kollagen Deal ab …" at bounding box center [653, 159] width 403 height 23
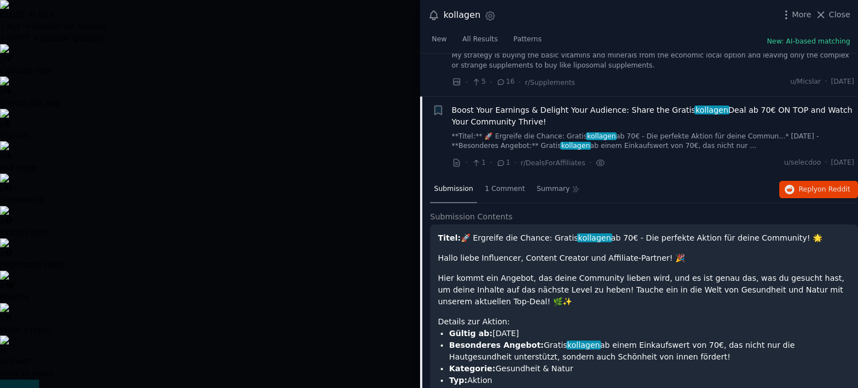
scroll to position [87, 0]
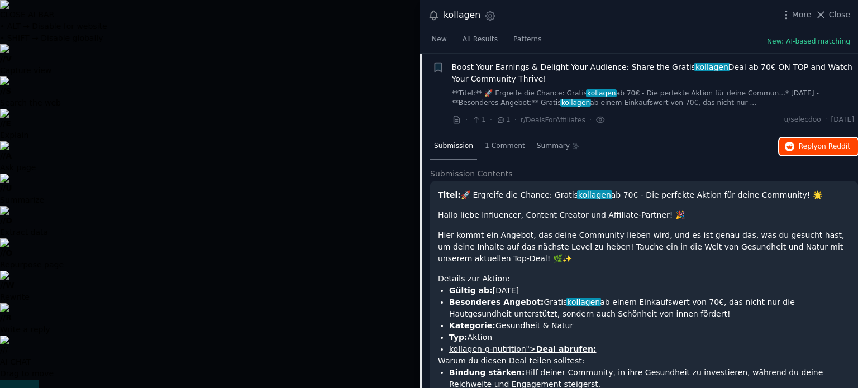
click at [802, 149] on span "Reply on Reddit" at bounding box center [824, 147] width 51 height 10
click at [370, 156] on div at bounding box center [429, 194] width 858 height 388
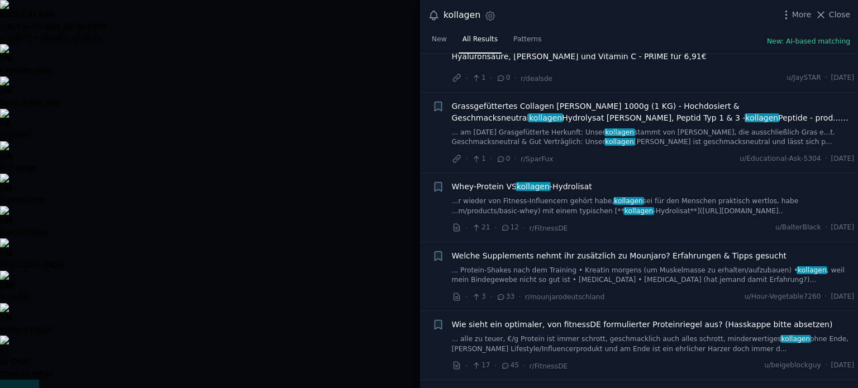
scroll to position [391, 0]
click at [576, 115] on span "Grassgefüttertes Collagen Pulver 1000g (1 KG) - Hochdosiert & Geschmacksneutral…" at bounding box center [653, 111] width 403 height 23
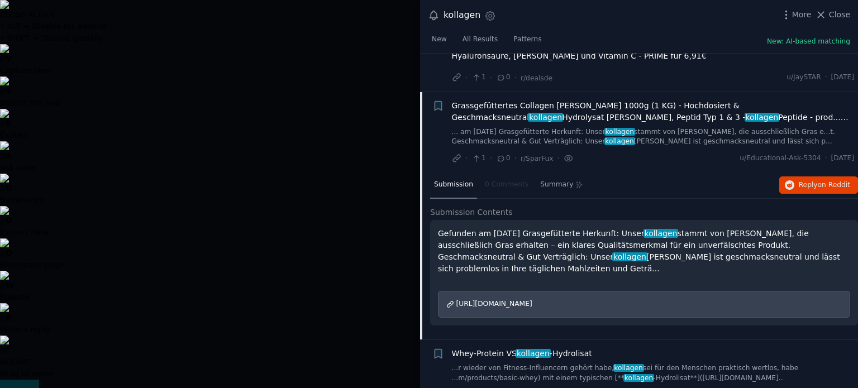
scroll to position [429, 0]
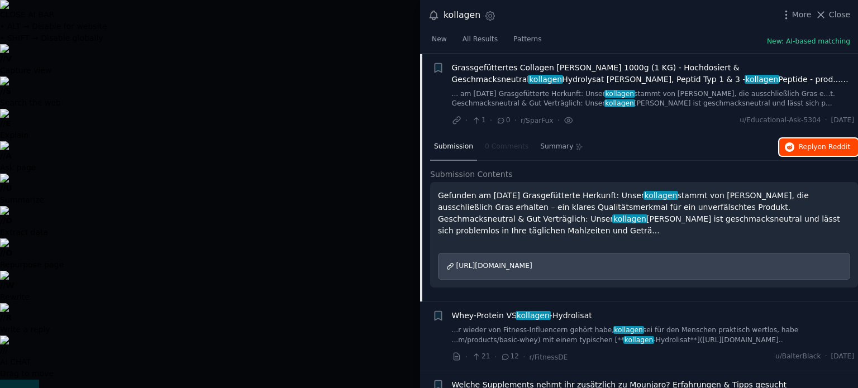
click at [785, 149] on icon "button" at bounding box center [790, 147] width 10 height 10
click at [346, 153] on div at bounding box center [429, 194] width 858 height 388
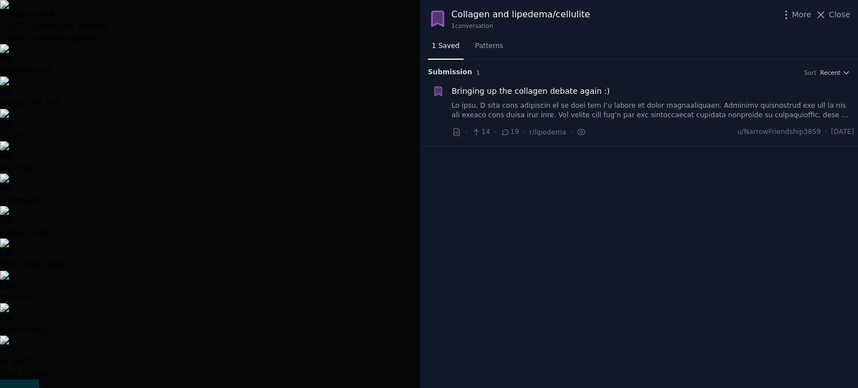
click at [588, 93] on span "Bringing up the collagen debate again :)" at bounding box center [531, 91] width 158 height 12
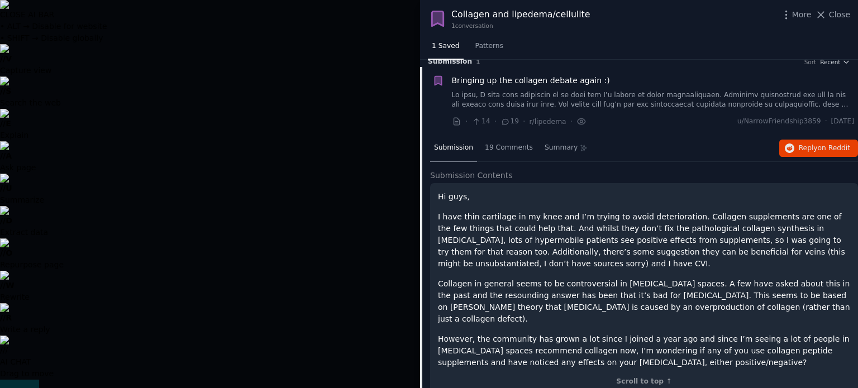
scroll to position [16, 0]
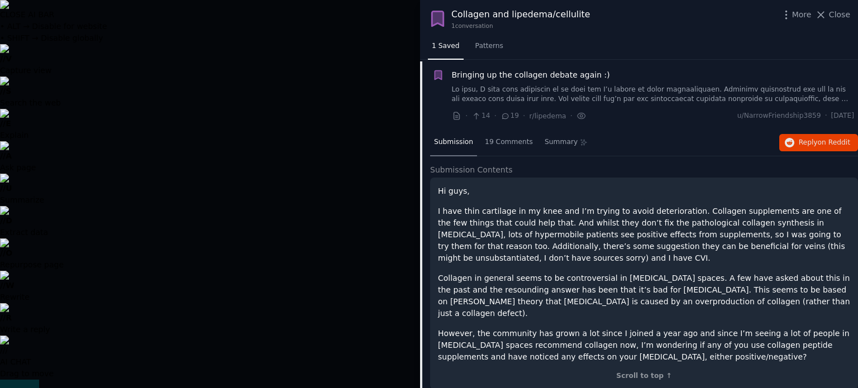
click at [338, 103] on div at bounding box center [429, 194] width 858 height 388
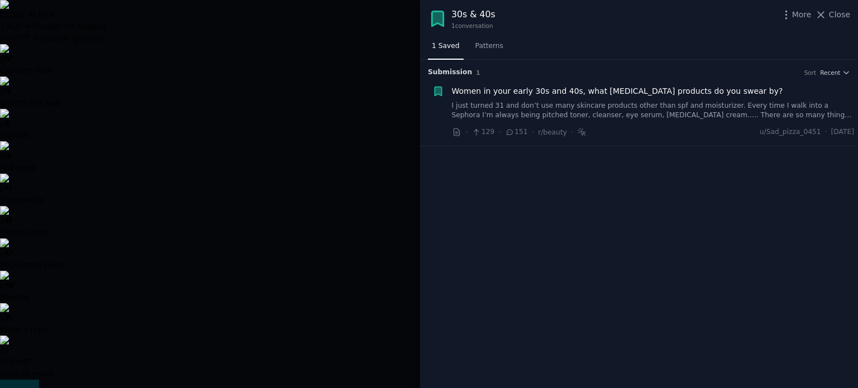
click at [339, 45] on div at bounding box center [429, 194] width 858 height 388
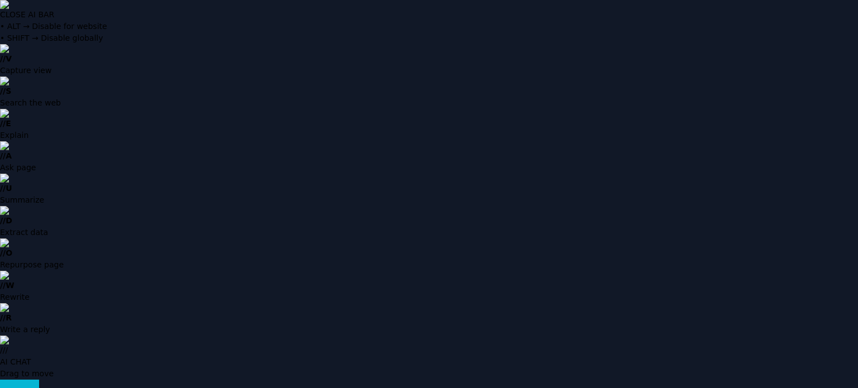
type input "kolageb"
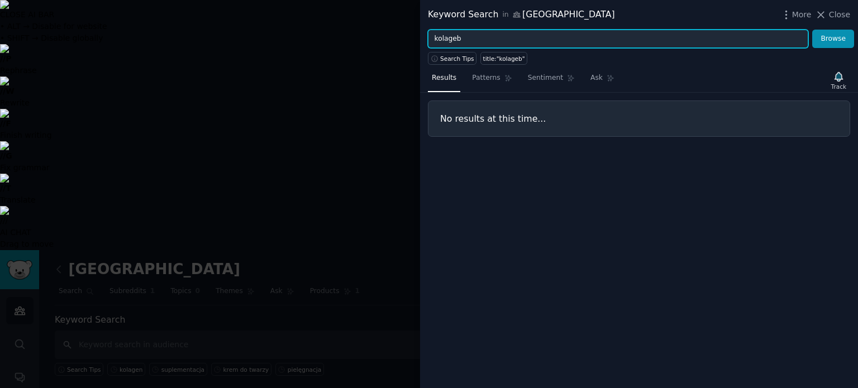
click at [511, 38] on input "kolageb" at bounding box center [618, 39] width 380 height 19
type input "kolagen"
click at [812, 30] on button "Browse" at bounding box center [833, 39] width 42 height 19
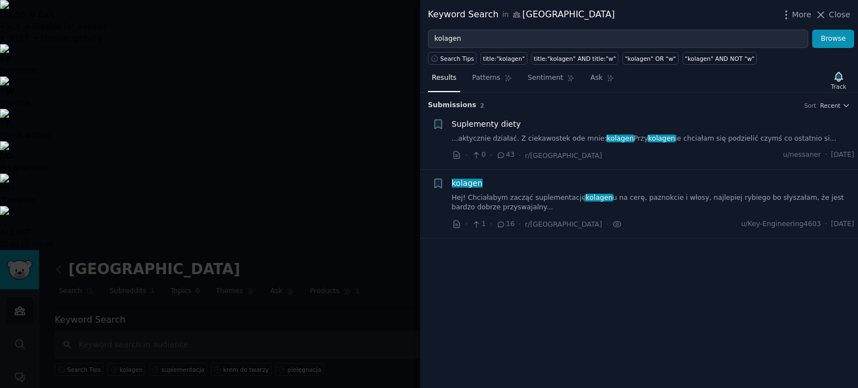
click at [387, 98] on div at bounding box center [429, 194] width 858 height 388
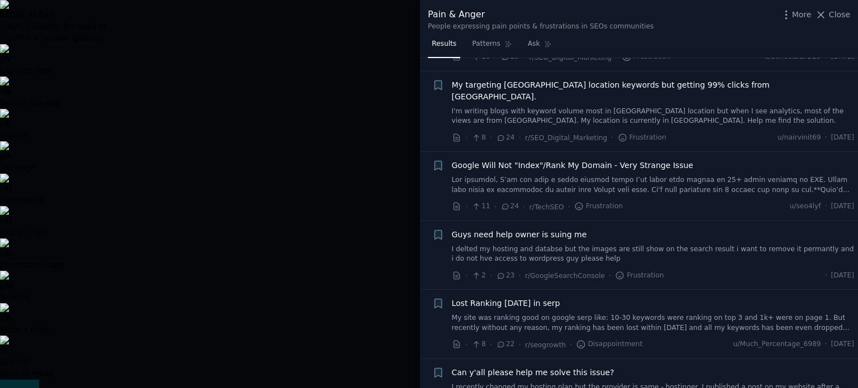
scroll to position [670, 0]
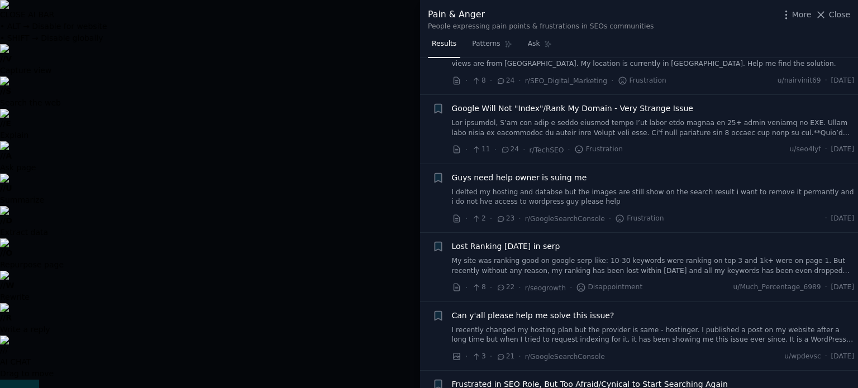
click at [420, 120] on li "+ Google Will Not "Index"/Rank My Domain - Very Strange Issue · 11 · 24 · r/Tec…" at bounding box center [639, 129] width 438 height 69
click at [177, 84] on div at bounding box center [429, 194] width 858 height 388
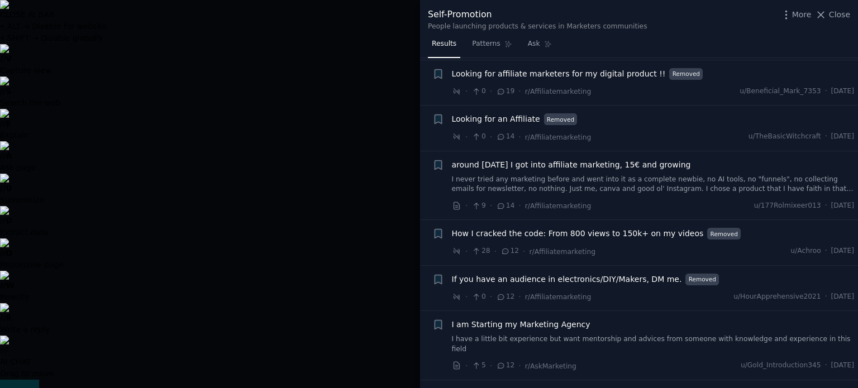
scroll to position [335, 0]
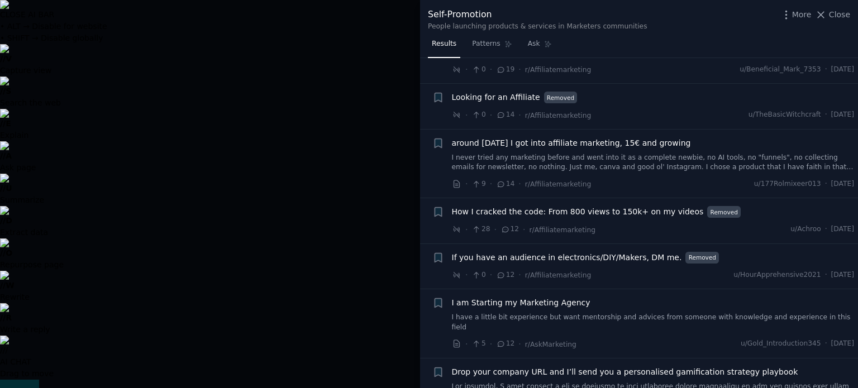
click at [330, 187] on div at bounding box center [429, 194] width 858 height 388
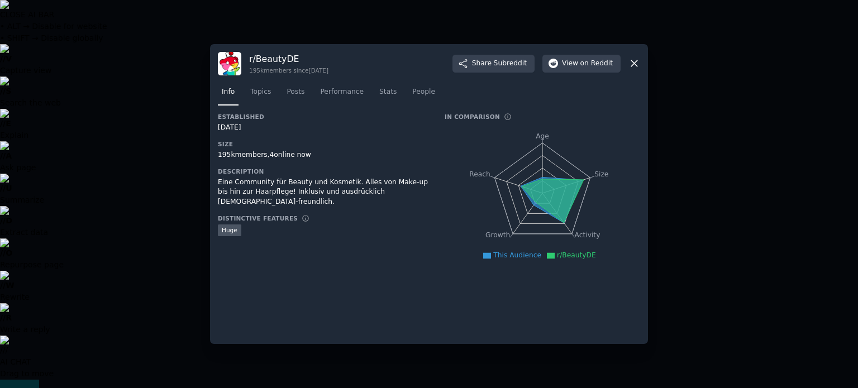
click at [107, 302] on div at bounding box center [429, 194] width 858 height 388
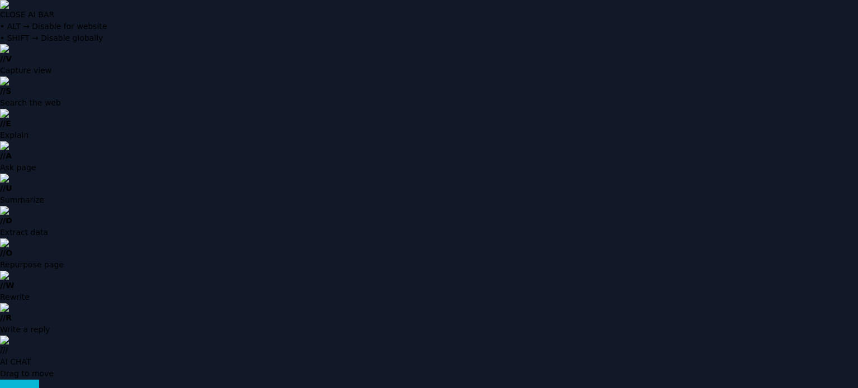
type input "beauty"
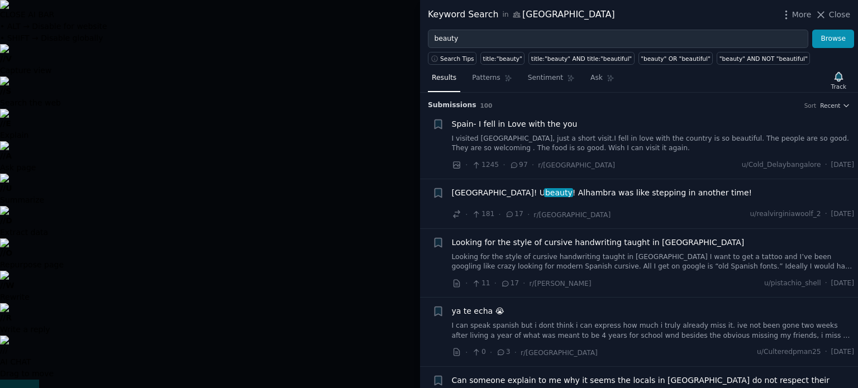
click at [288, 61] on div at bounding box center [429, 194] width 858 height 388
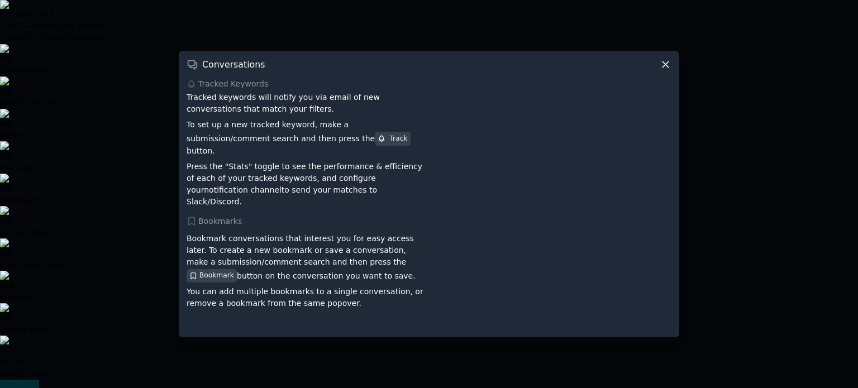
click at [254, 366] on div at bounding box center [429, 194] width 858 height 388
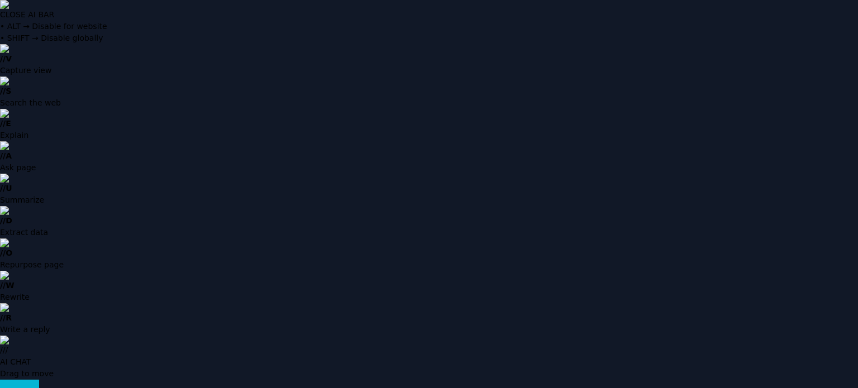
type input "collagen"
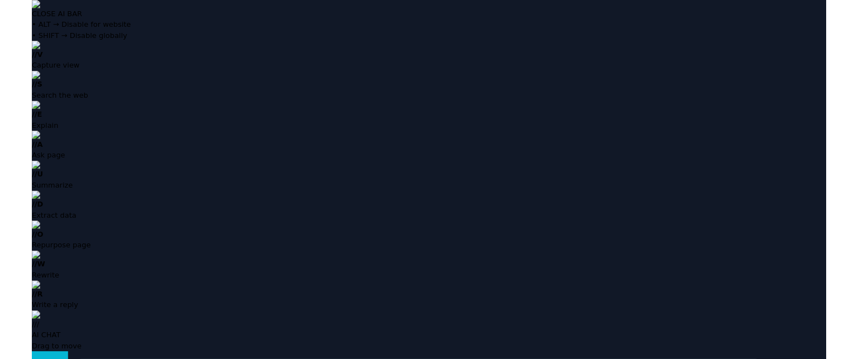
scroll to position [0, 0]
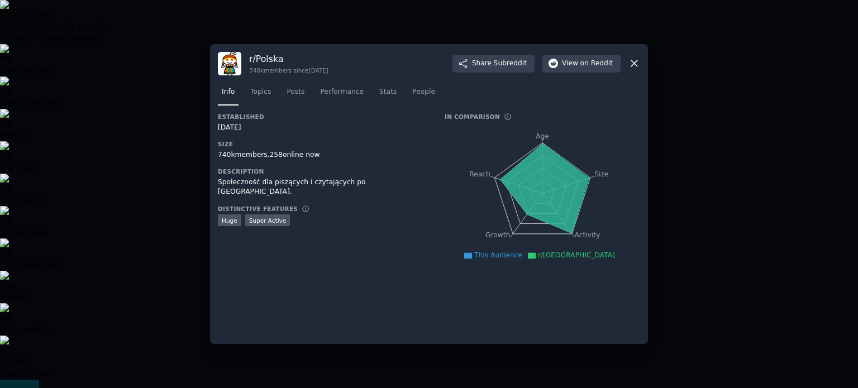
click at [190, 175] on div at bounding box center [429, 194] width 858 height 388
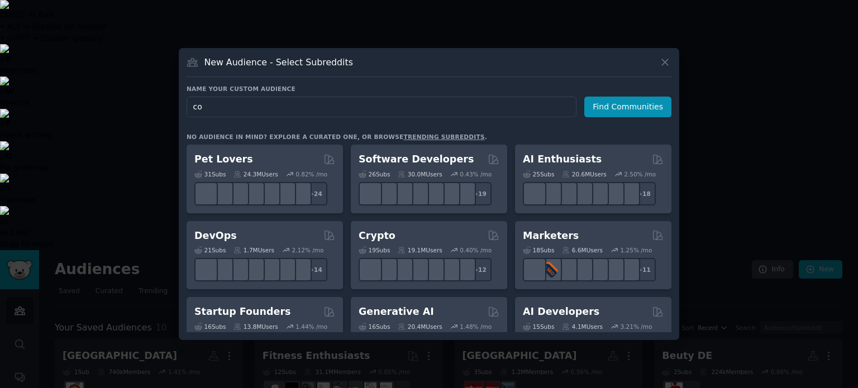
type input "c"
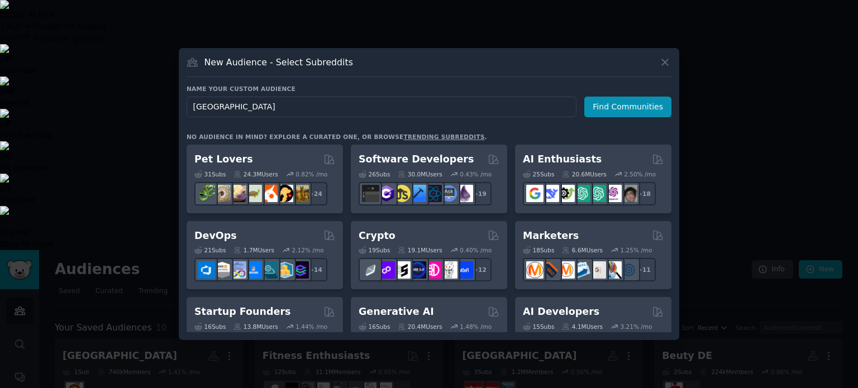
type input "[GEOGRAPHIC_DATA]"
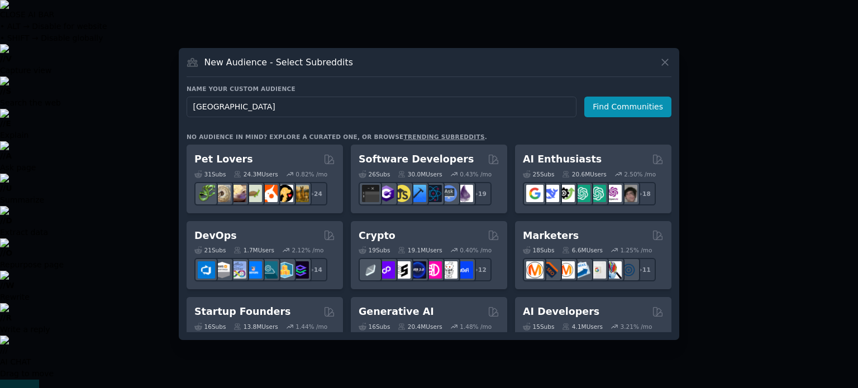
click at [626, 94] on div "Name your custom audience Audience Name [GEOGRAPHIC_DATA] Find Communities" at bounding box center [429, 101] width 485 height 32
click at [625, 97] on button "Find Communities" at bounding box center [627, 107] width 87 height 21
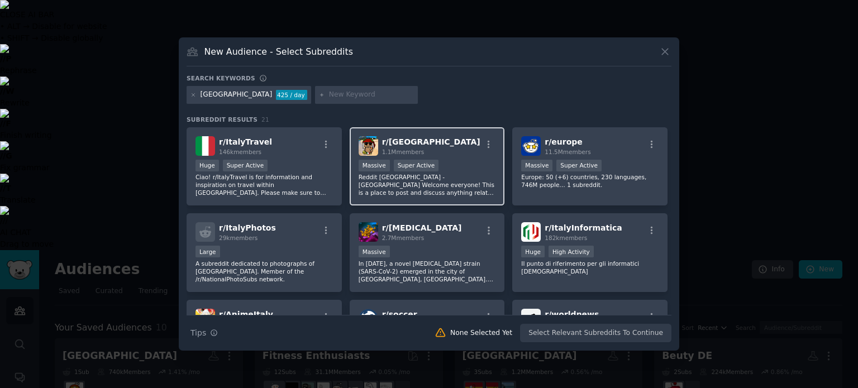
click at [453, 164] on div "Massive Super Active" at bounding box center [427, 167] width 137 height 14
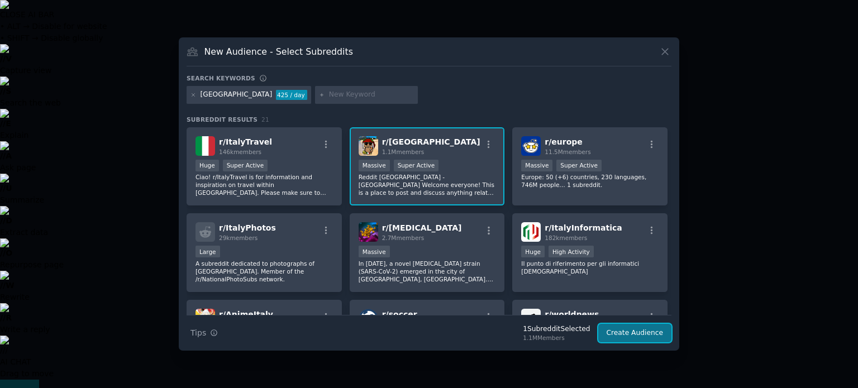
click at [630, 327] on button "Create Audience" at bounding box center [635, 333] width 74 height 19
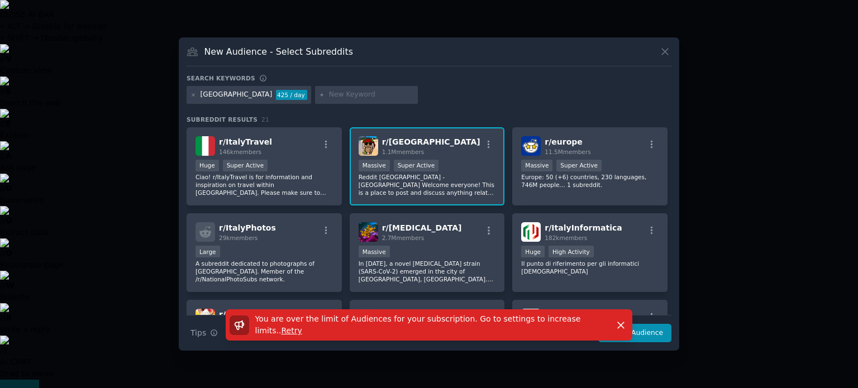
click at [472, 97] on div "italy 425 / day" at bounding box center [429, 97] width 485 height 22
click at [668, 53] on icon at bounding box center [665, 52] width 12 height 12
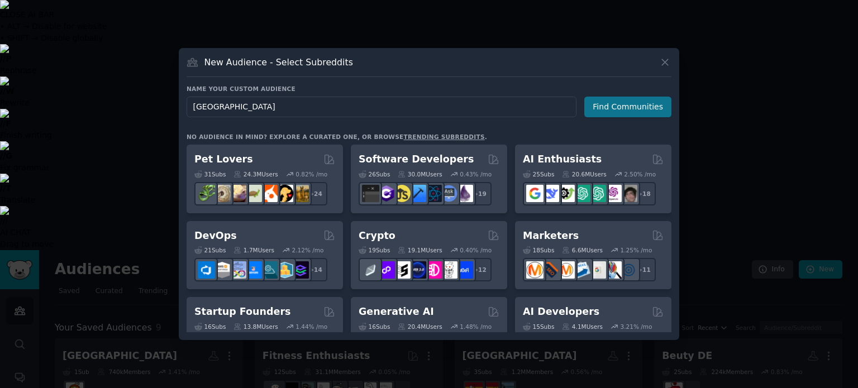
type input "[GEOGRAPHIC_DATA]"
click at [650, 111] on button "Find Communities" at bounding box center [627, 107] width 87 height 21
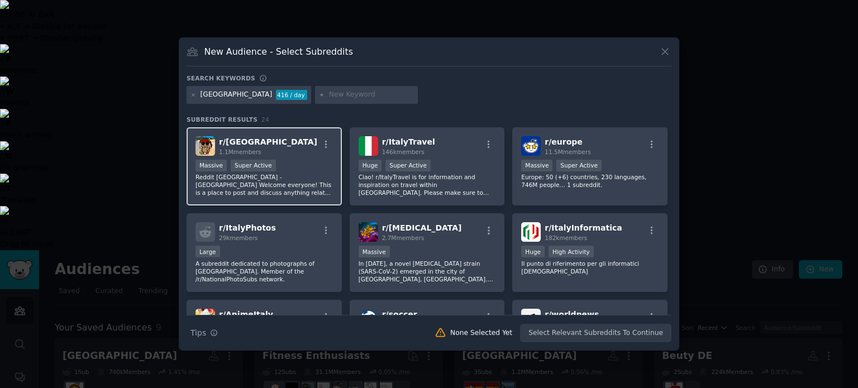
click at [317, 156] on div "r/ [GEOGRAPHIC_DATA] 1.1M members Massive Super Active Reddit [GEOGRAPHIC_DATA]…" at bounding box center [264, 166] width 155 height 79
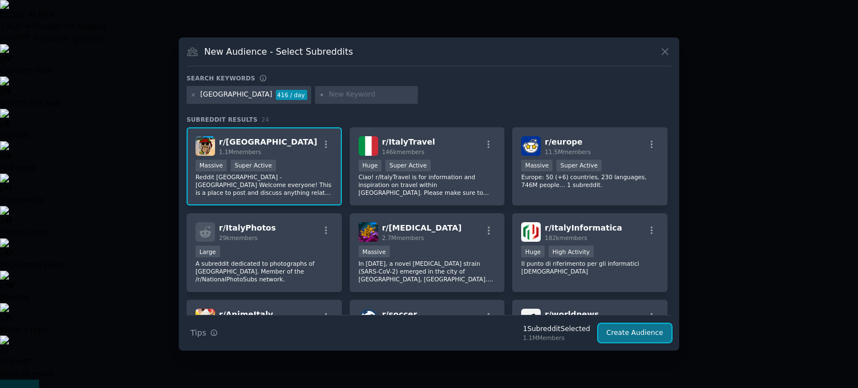
click at [612, 334] on button "Create Audience" at bounding box center [635, 333] width 74 height 19
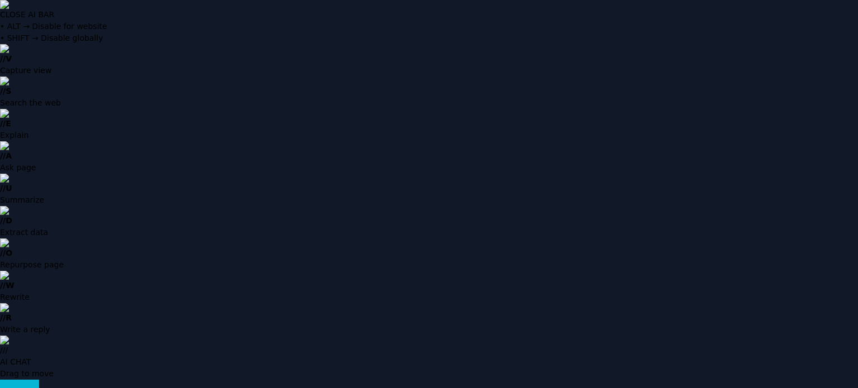
type input "collagene"
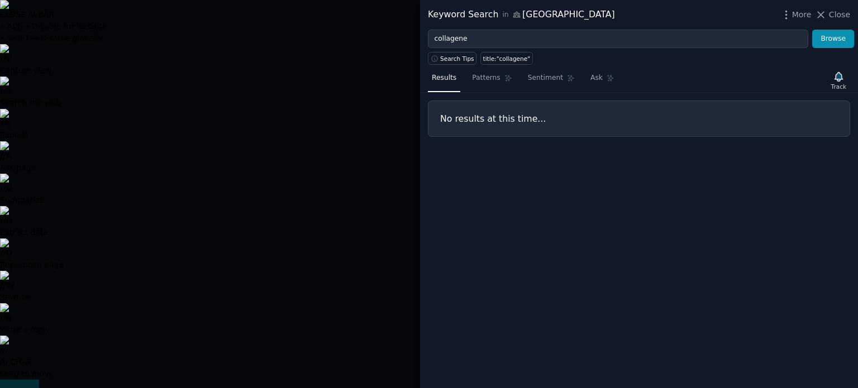
click at [324, 80] on div at bounding box center [429, 194] width 858 height 388
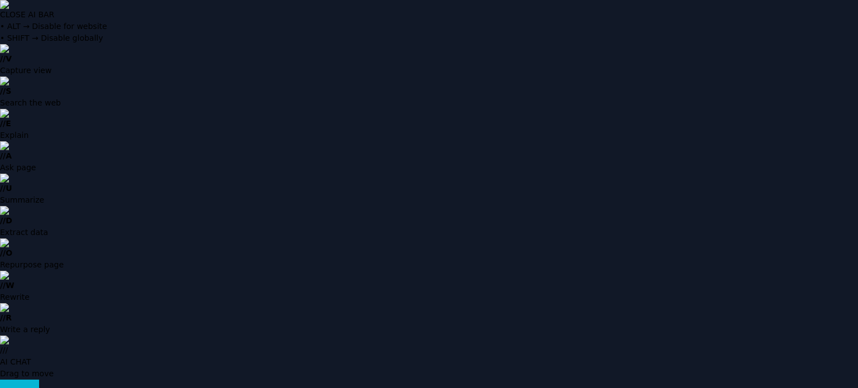
type input "collagene"
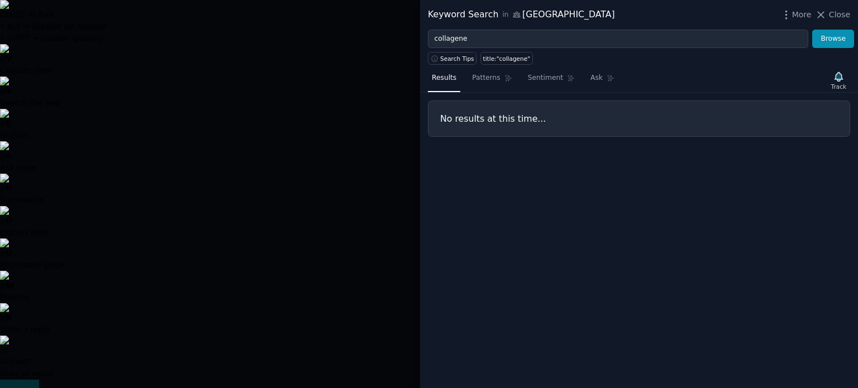
click at [367, 69] on div at bounding box center [429, 194] width 858 height 388
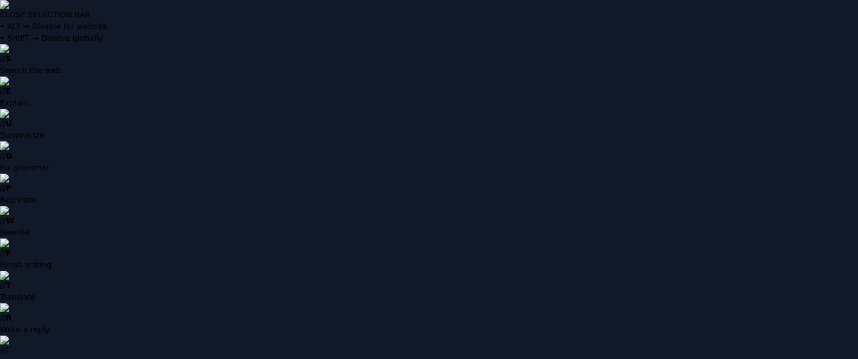
drag, startPoint x: 132, startPoint y: 18, endPoint x: 58, endPoint y: 22, distance: 73.8
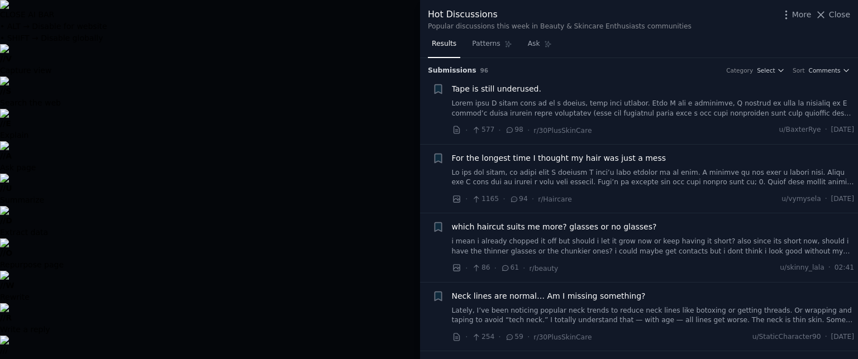
click at [545, 159] on span "For the longest time I thought my hair was just a mess" at bounding box center [559, 159] width 215 height 12
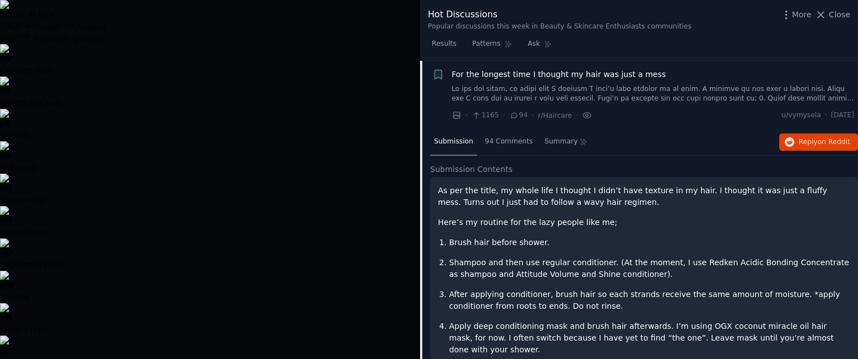
scroll to position [49, 0]
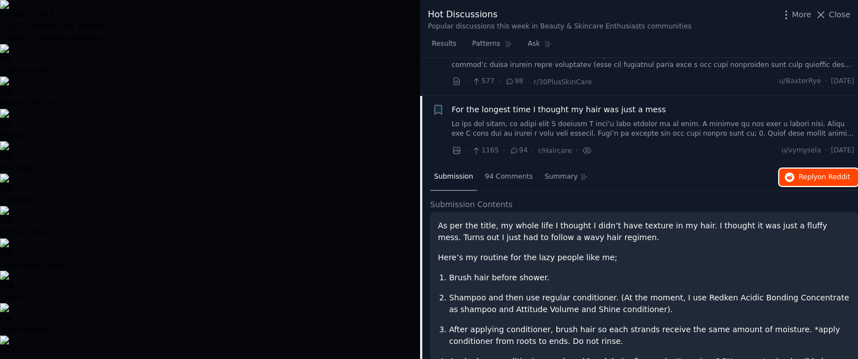
click at [789, 180] on icon "button" at bounding box center [790, 178] width 10 height 10
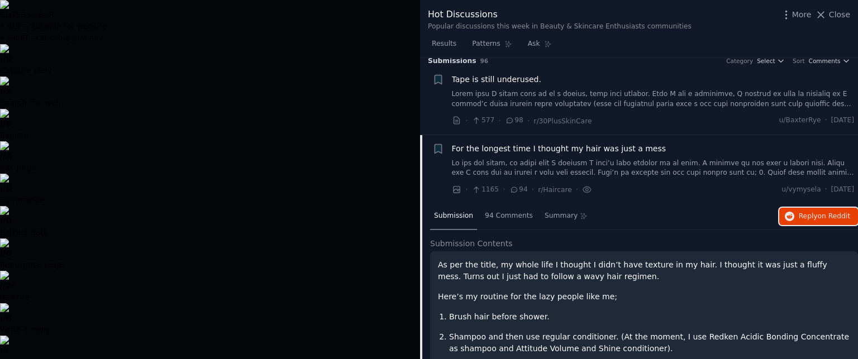
scroll to position [0, 0]
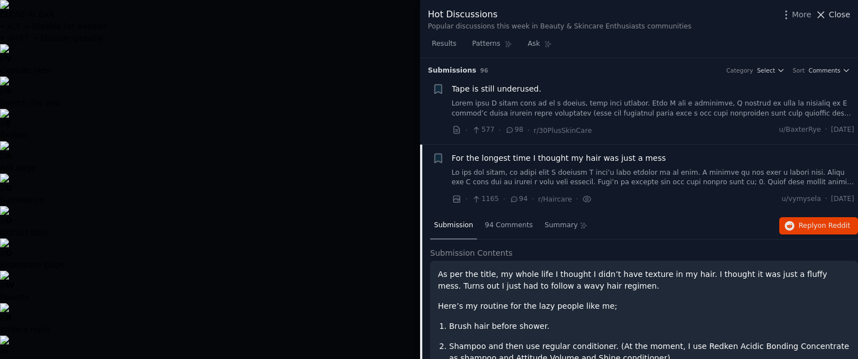
click at [831, 18] on button "Close" at bounding box center [832, 15] width 35 height 12
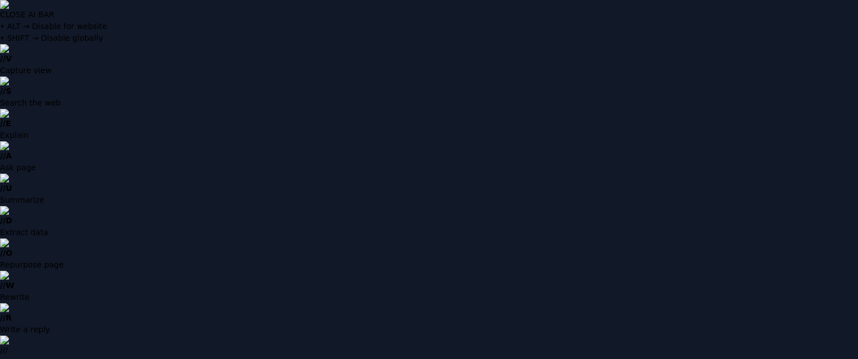
scroll to position [24, 0]
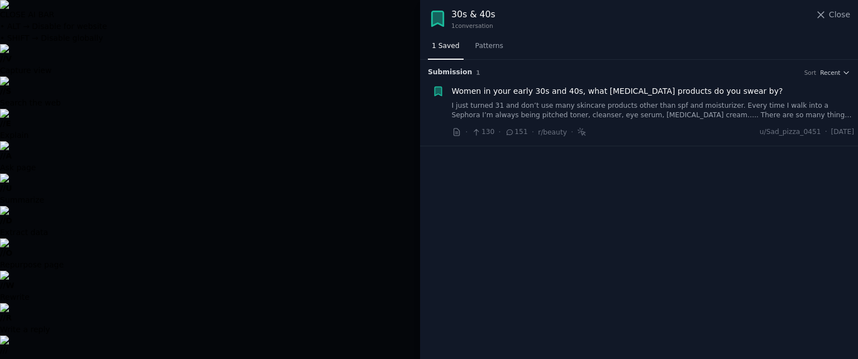
click at [567, 97] on div "Women in your early 30s and 40s, what [MEDICAL_DATA] products do you swear by? …" at bounding box center [653, 102] width 403 height 35
click at [548, 92] on span "Women in your early 30s and 40s, what [MEDICAL_DATA] products do you swear by?" at bounding box center [617, 91] width 331 height 12
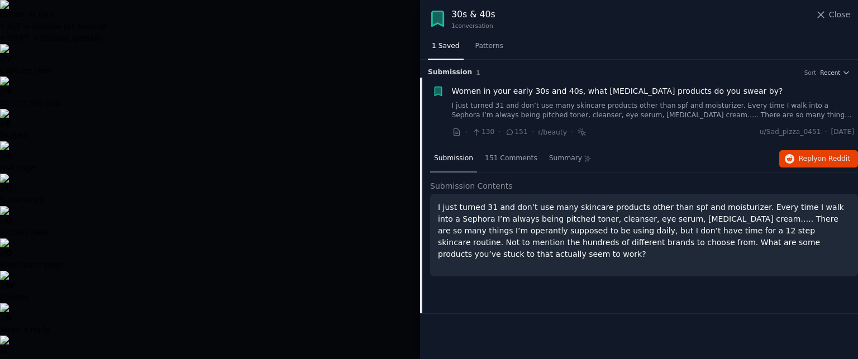
click at [370, 40] on div at bounding box center [429, 179] width 858 height 359
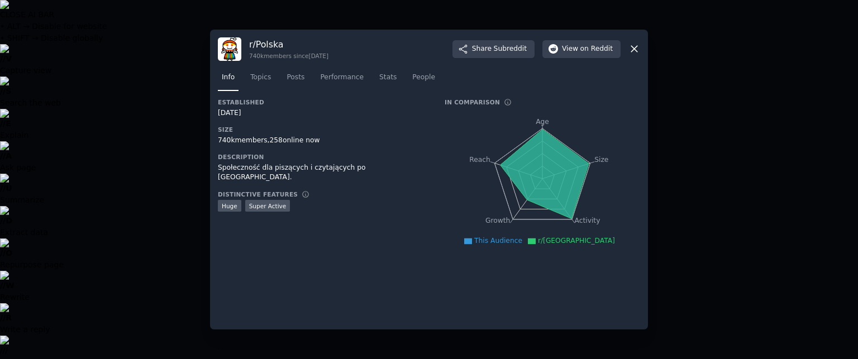
click at [173, 191] on div at bounding box center [429, 179] width 858 height 359
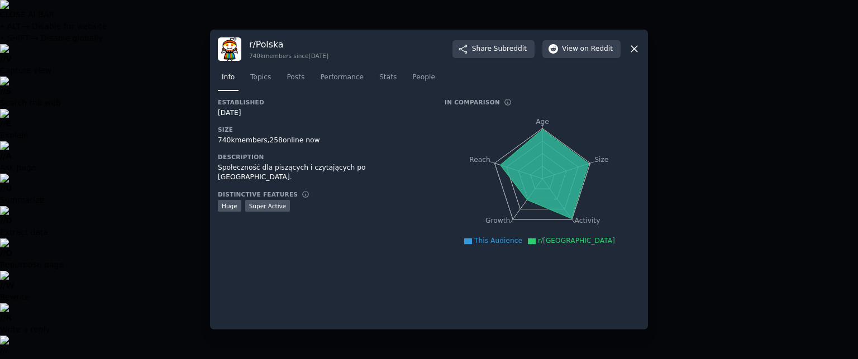
click at [635, 53] on icon at bounding box center [635, 49] width 12 height 12
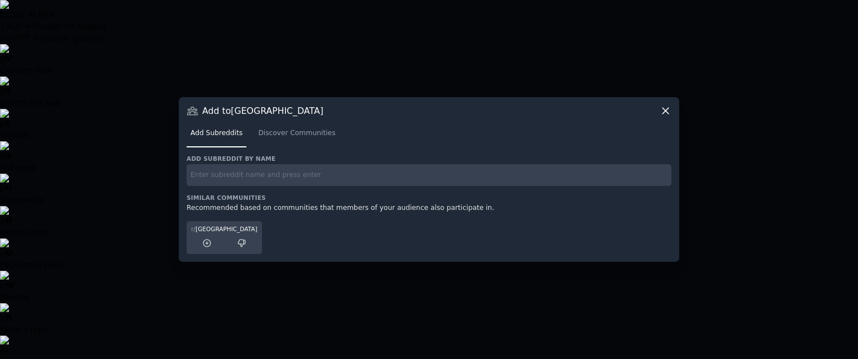
click at [265, 169] on input "text" at bounding box center [429, 175] width 485 height 22
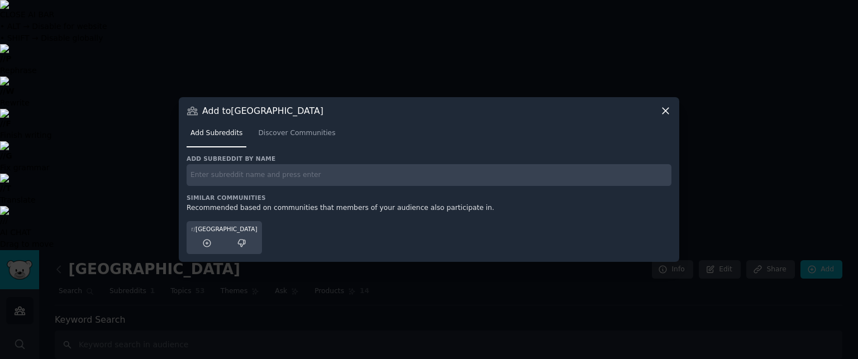
click at [407, 70] on div at bounding box center [429, 179] width 858 height 359
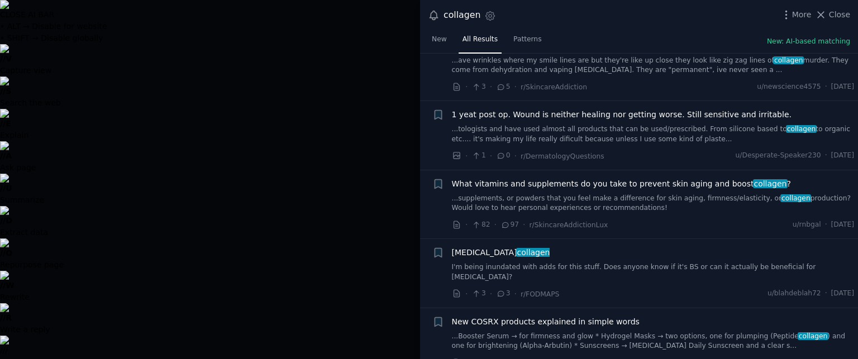
scroll to position [4302, 0]
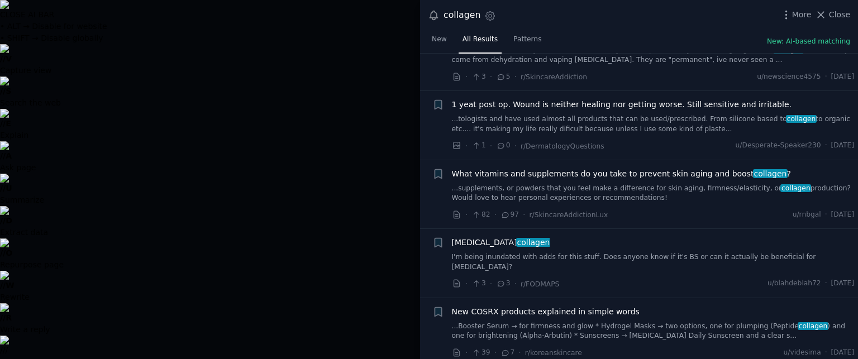
click at [363, 32] on div at bounding box center [429, 179] width 858 height 359
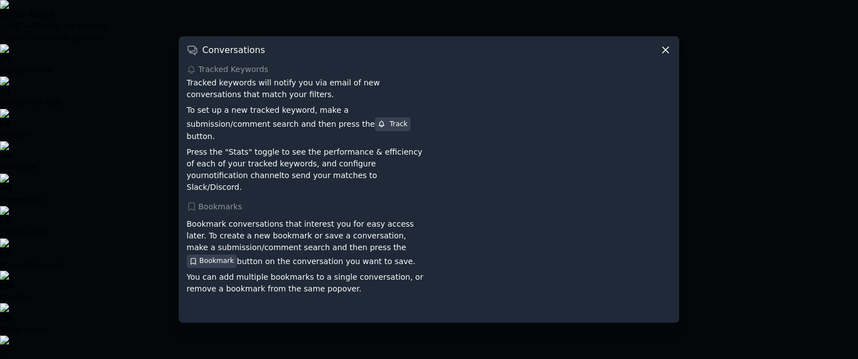
click at [662, 56] on icon at bounding box center [666, 50] width 12 height 12
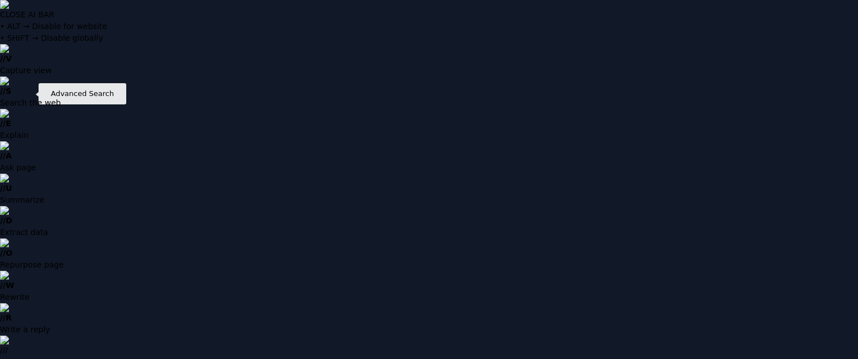
type input "collagen"
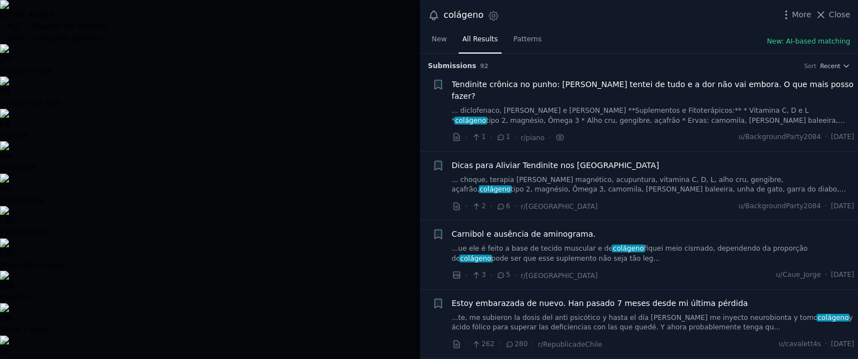
click at [613, 106] on link "... diclofenaco, [PERSON_NAME] e [PERSON_NAME] **Suplementos e Fitoterápicos:**…" at bounding box center [653, 116] width 403 height 20
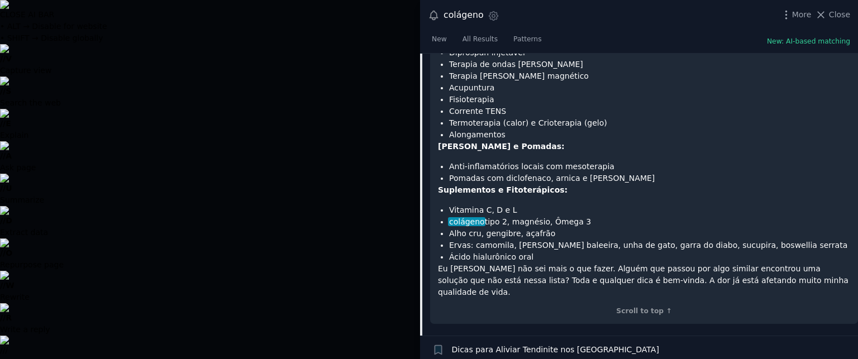
scroll to position [335, 0]
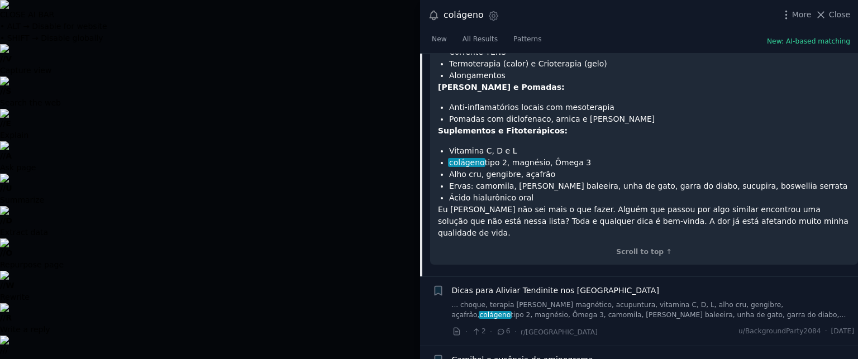
click at [212, 99] on div at bounding box center [429, 179] width 858 height 359
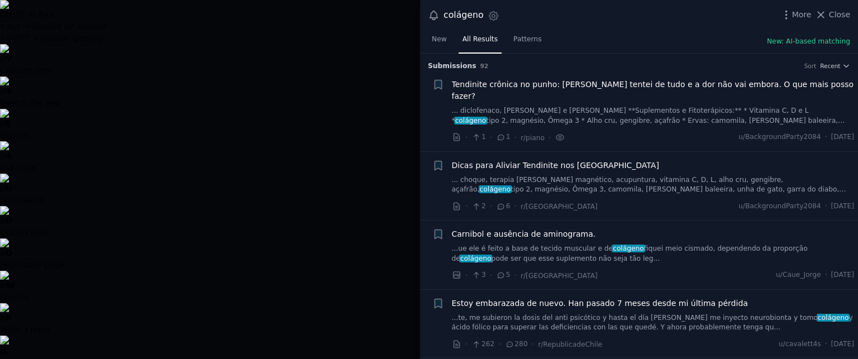
click at [591, 109] on link "... diclofenaco, [PERSON_NAME] e [PERSON_NAME] **Suplementos e Fitoterápicos:**…" at bounding box center [653, 116] width 403 height 20
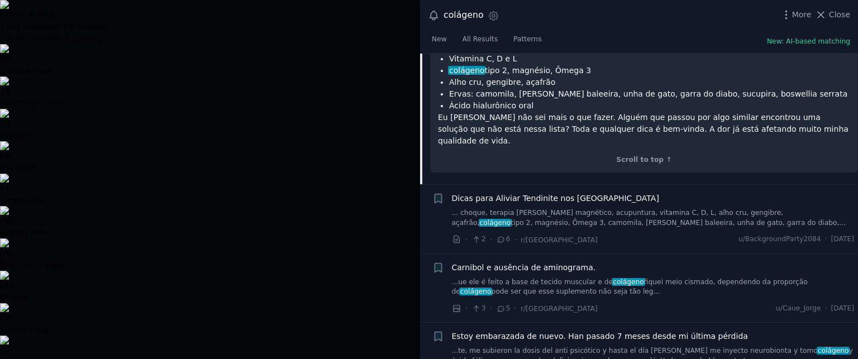
scroll to position [408, 0]
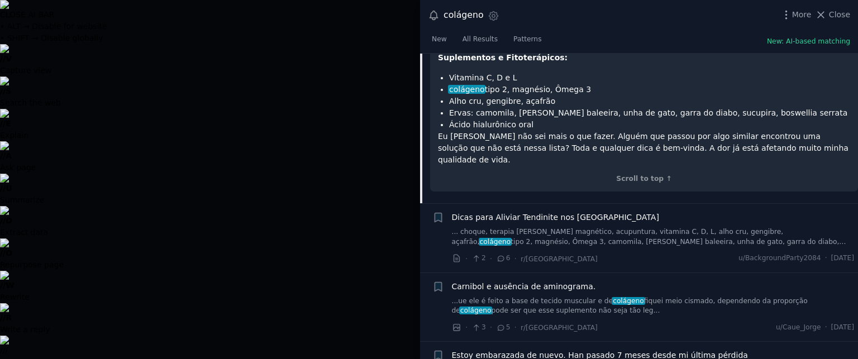
click at [469, 85] on span "colágeno" at bounding box center [466, 89] width 37 height 9
drag, startPoint x: 480, startPoint y: 77, endPoint x: 450, endPoint y: 76, distance: 30.7
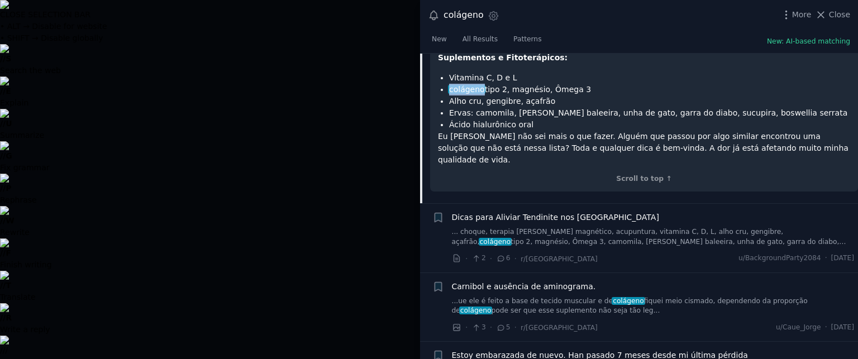
click at [450, 85] on span "colágeno" at bounding box center [466, 89] width 37 height 9
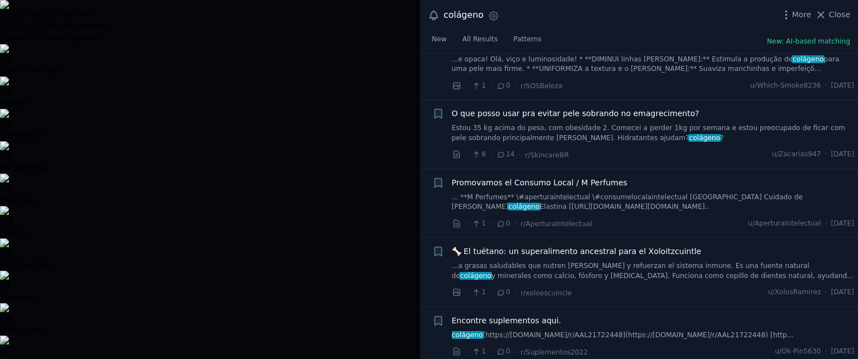
scroll to position [1173, 0]
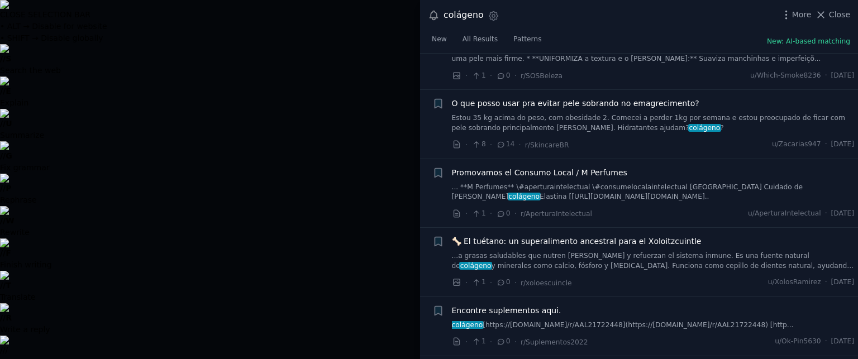
click at [355, 97] on div at bounding box center [429, 179] width 858 height 359
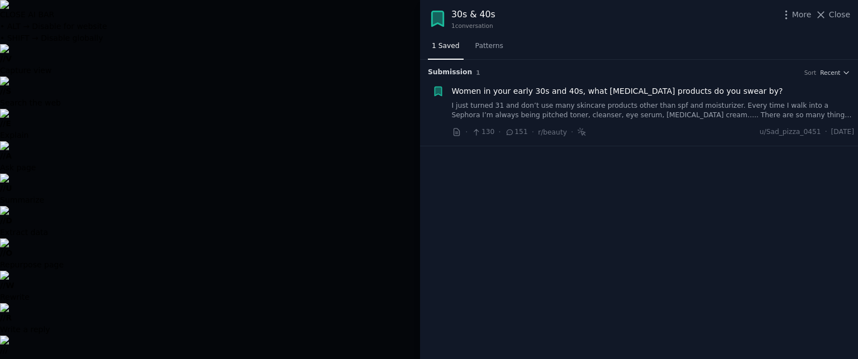
click at [467, 93] on span "Women in your early 30s and 40s, what [MEDICAL_DATA] products do you swear by?" at bounding box center [617, 91] width 331 height 12
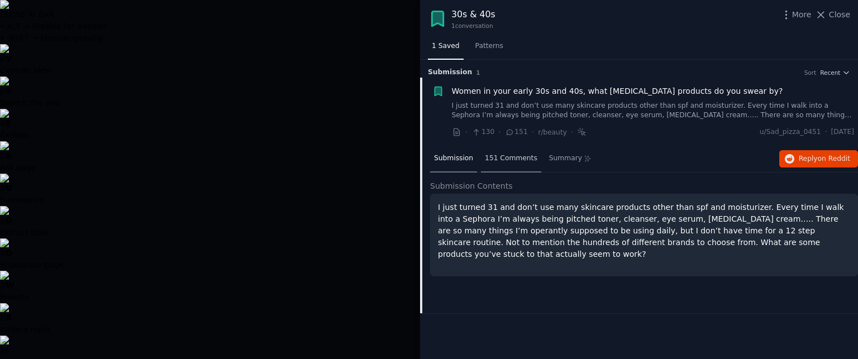
click at [516, 154] on span "151 Comments" at bounding box center [511, 159] width 53 height 10
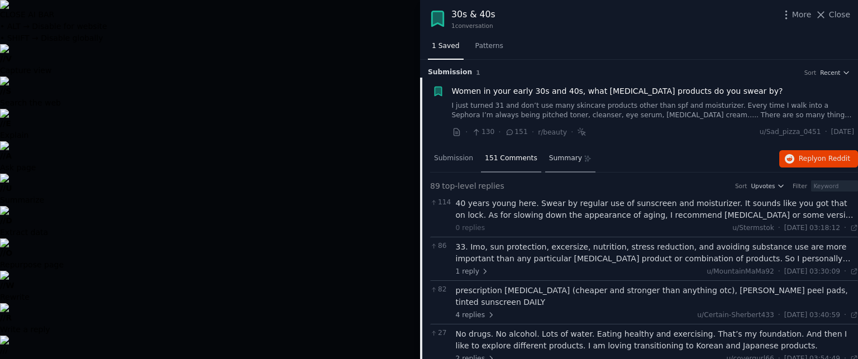
click at [549, 160] on span "Summary" at bounding box center [565, 159] width 33 height 10
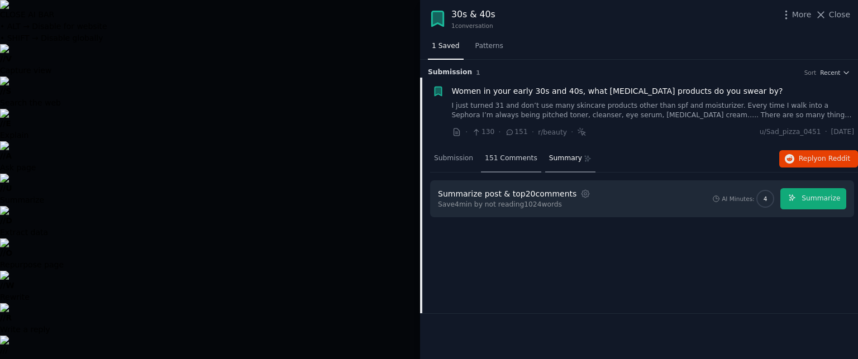
click at [505, 163] on div "151 Comments" at bounding box center [511, 159] width 60 height 27
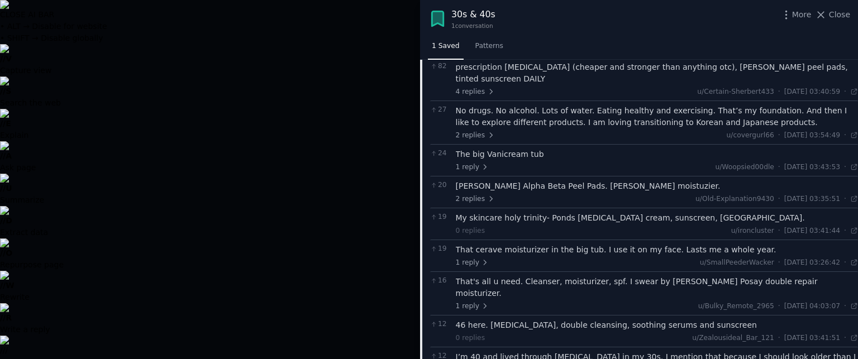
scroll to position [56, 0]
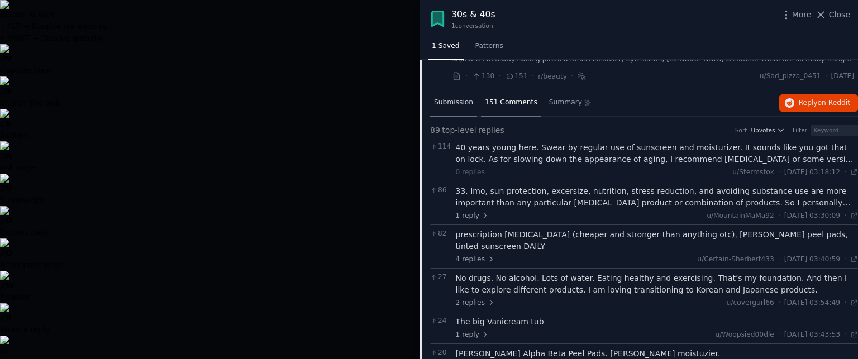
click at [440, 101] on span "Submission" at bounding box center [453, 103] width 39 height 10
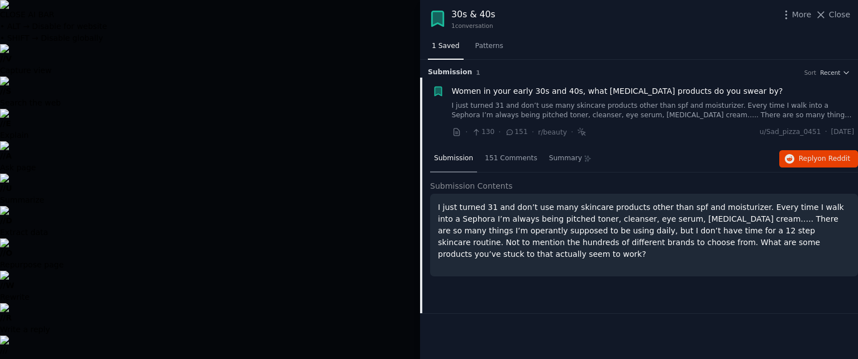
click at [313, 21] on div at bounding box center [429, 179] width 858 height 359
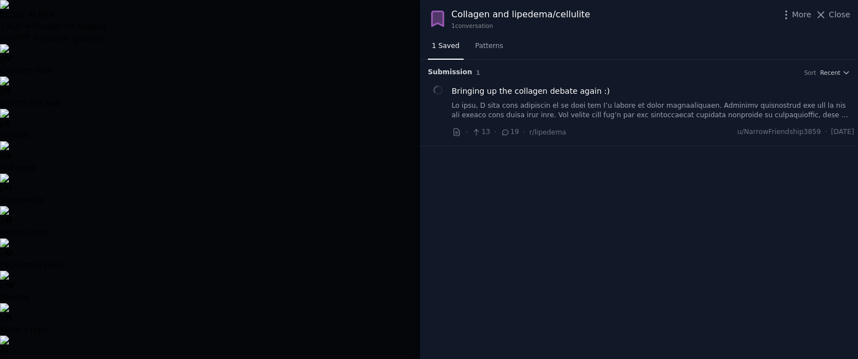
click at [301, 44] on div at bounding box center [429, 179] width 858 height 359
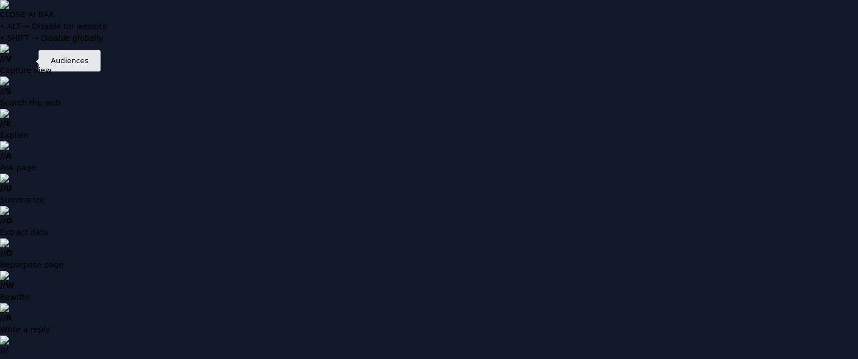
drag, startPoint x: 158, startPoint y: 74, endPoint x: 146, endPoint y: 74, distance: 12.3
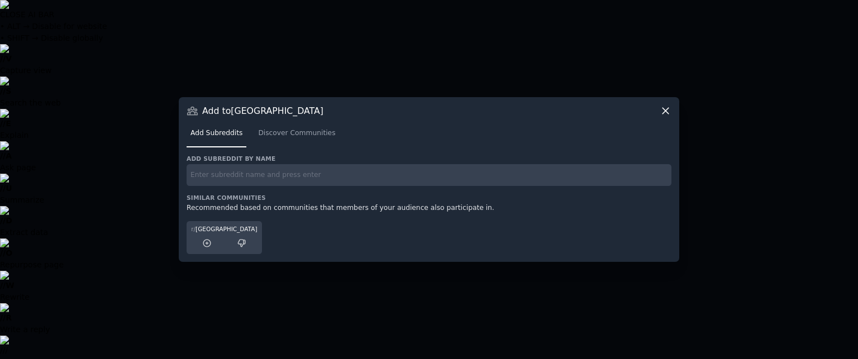
click at [246, 183] on input "text" at bounding box center [429, 175] width 485 height 22
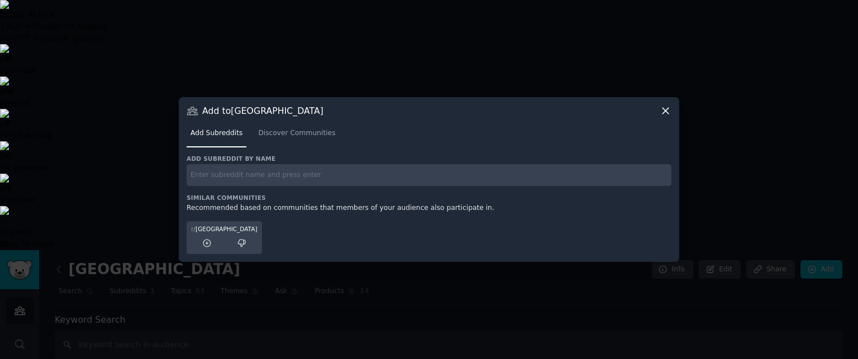
click at [350, 85] on div at bounding box center [429, 179] width 858 height 359
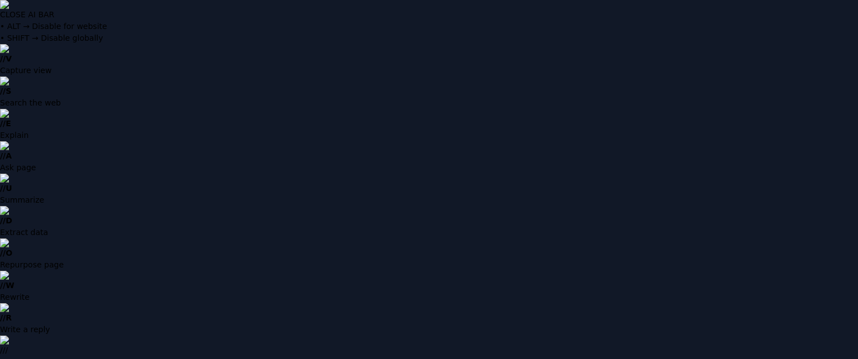
scroll to position [24, 0]
